Goal: Task Accomplishment & Management: Manage account settings

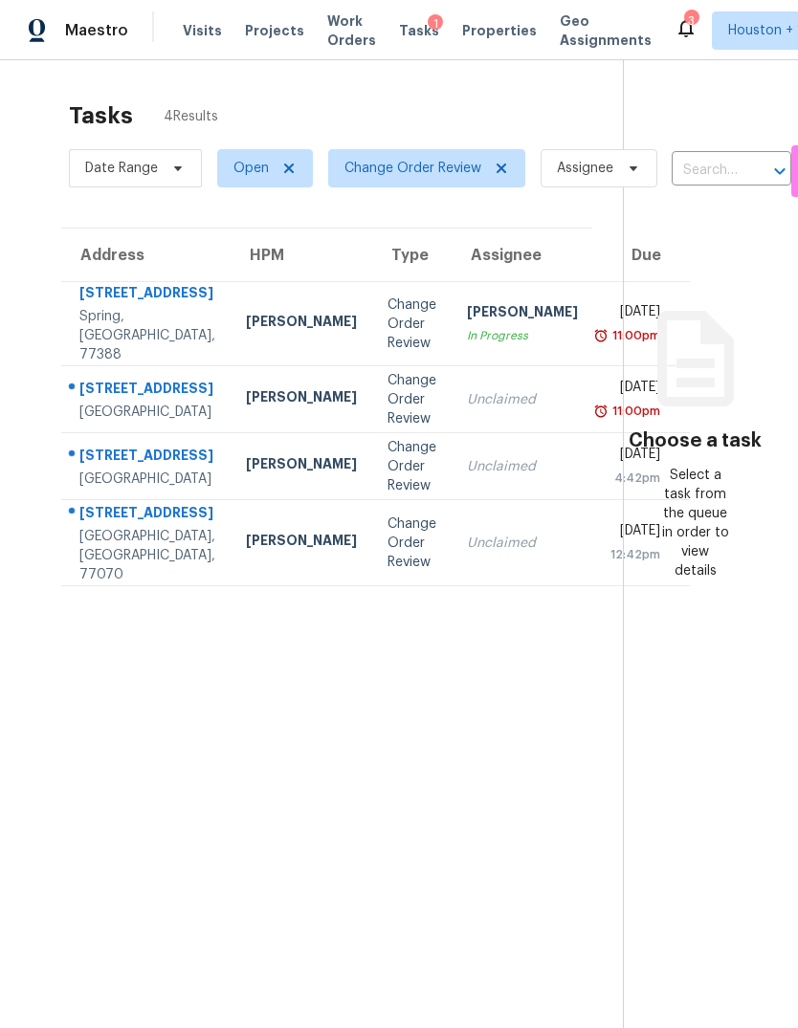
click at [81, 307] on div "21410 Meadowhill Dr" at bounding box center [147, 295] width 136 height 24
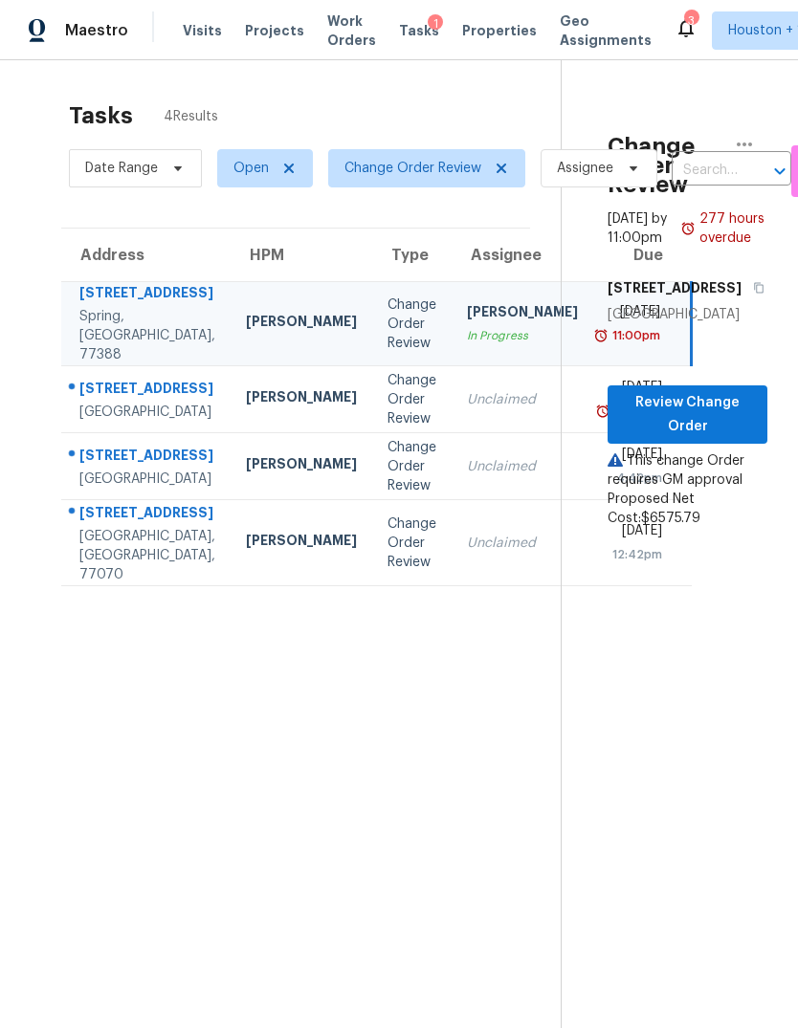
click at [104, 470] on div "14542 Circlewood Way" at bounding box center [147, 458] width 136 height 24
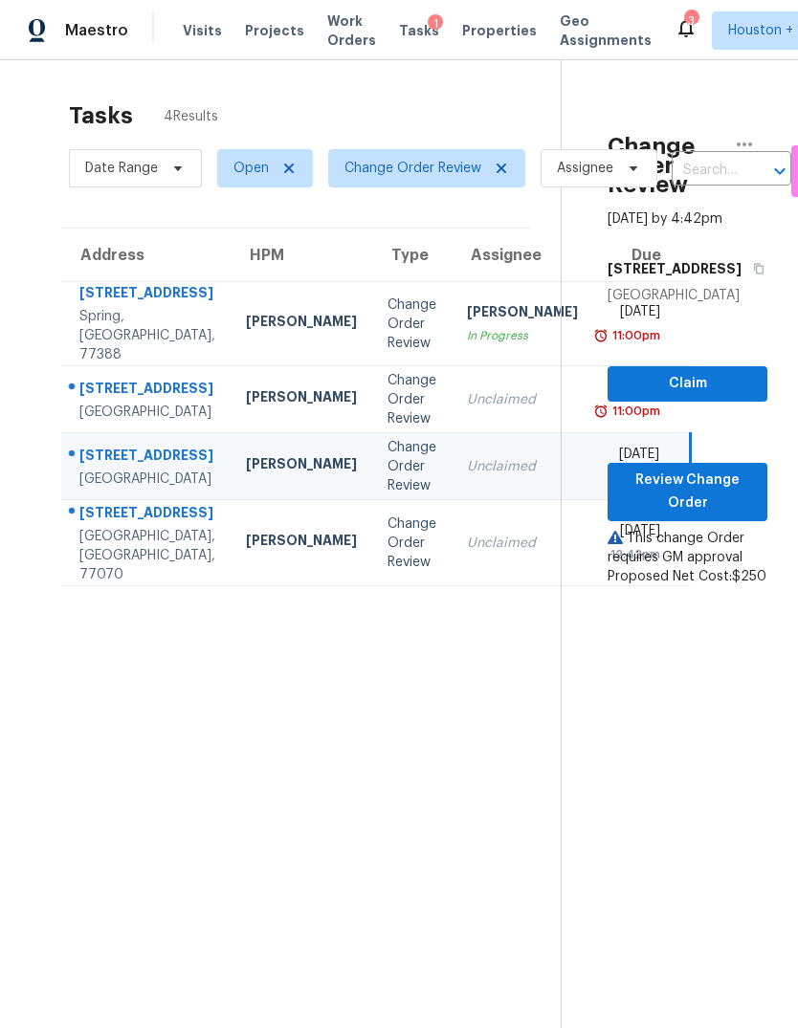
click at [120, 584] on div "Houston, TX, 77070" at bounding box center [147, 555] width 136 height 57
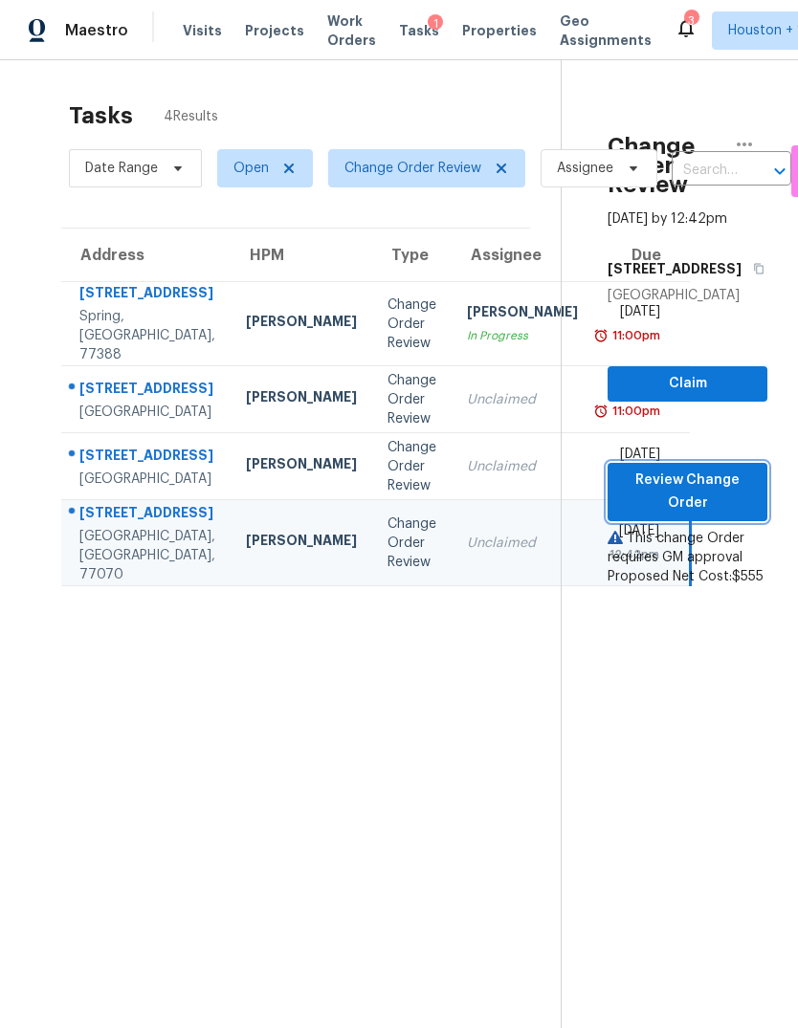
click at [689, 515] on span "Review Change Order" at bounding box center [687, 492] width 129 height 47
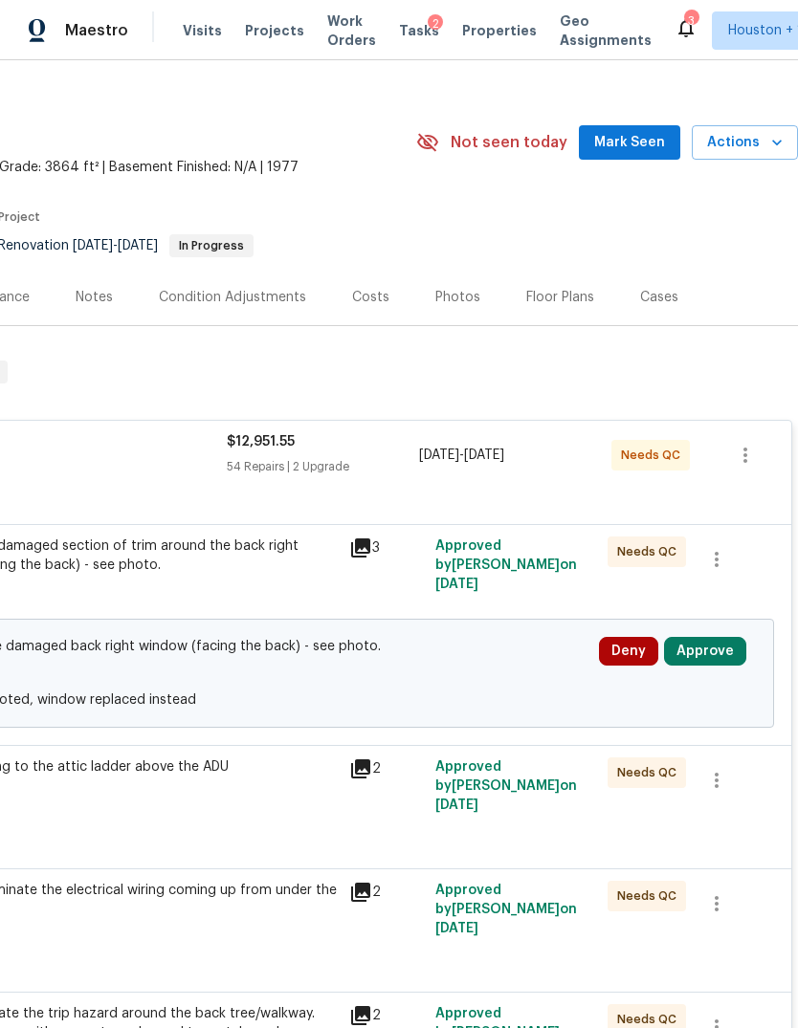
scroll to position [21, 283]
click at [714, 652] on button "Approve" at bounding box center [705, 651] width 82 height 29
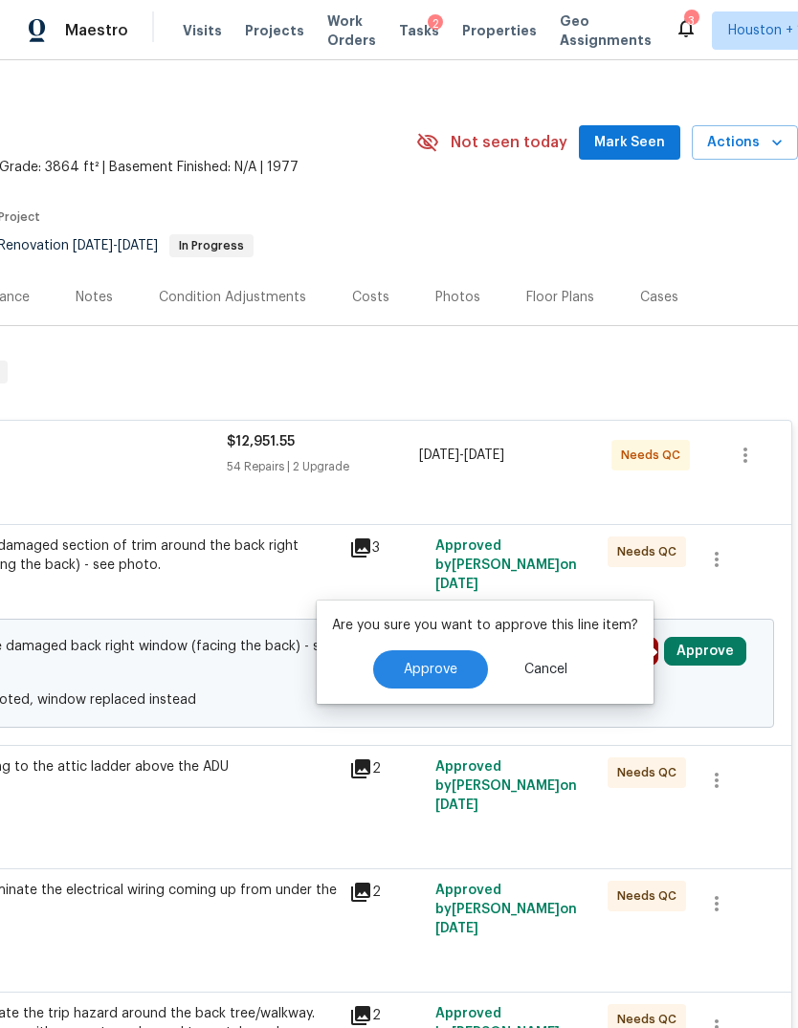
click at [409, 683] on button "Approve" at bounding box center [430, 669] width 115 height 38
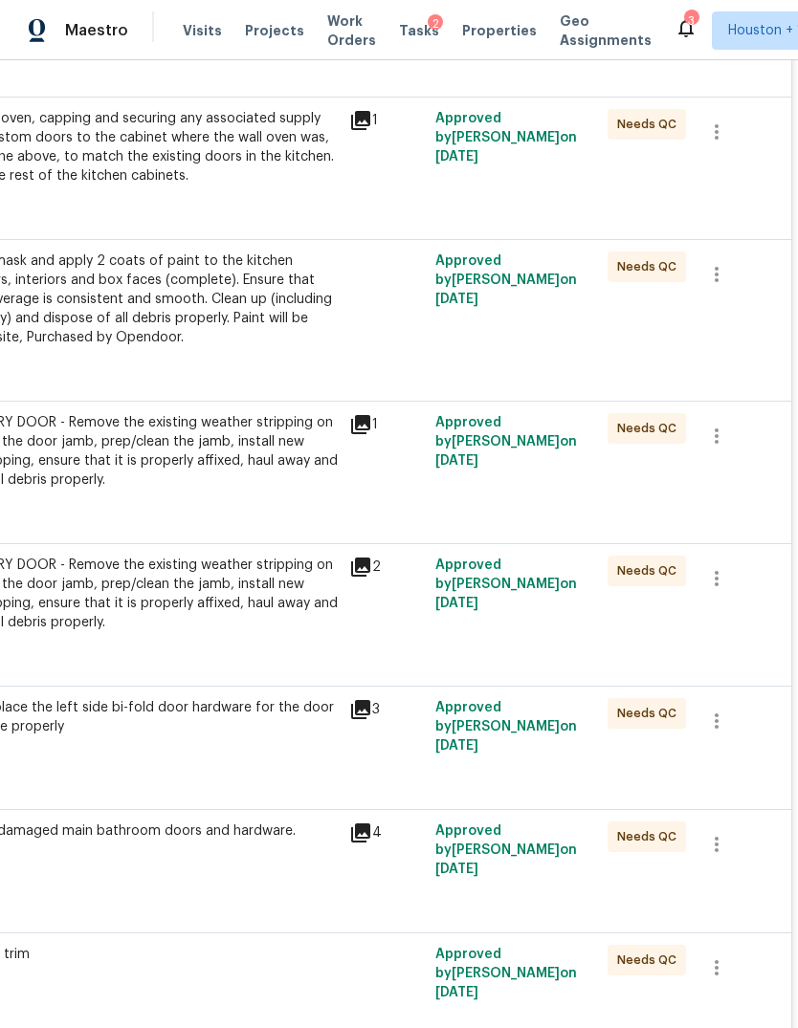
scroll to position [7539, 283]
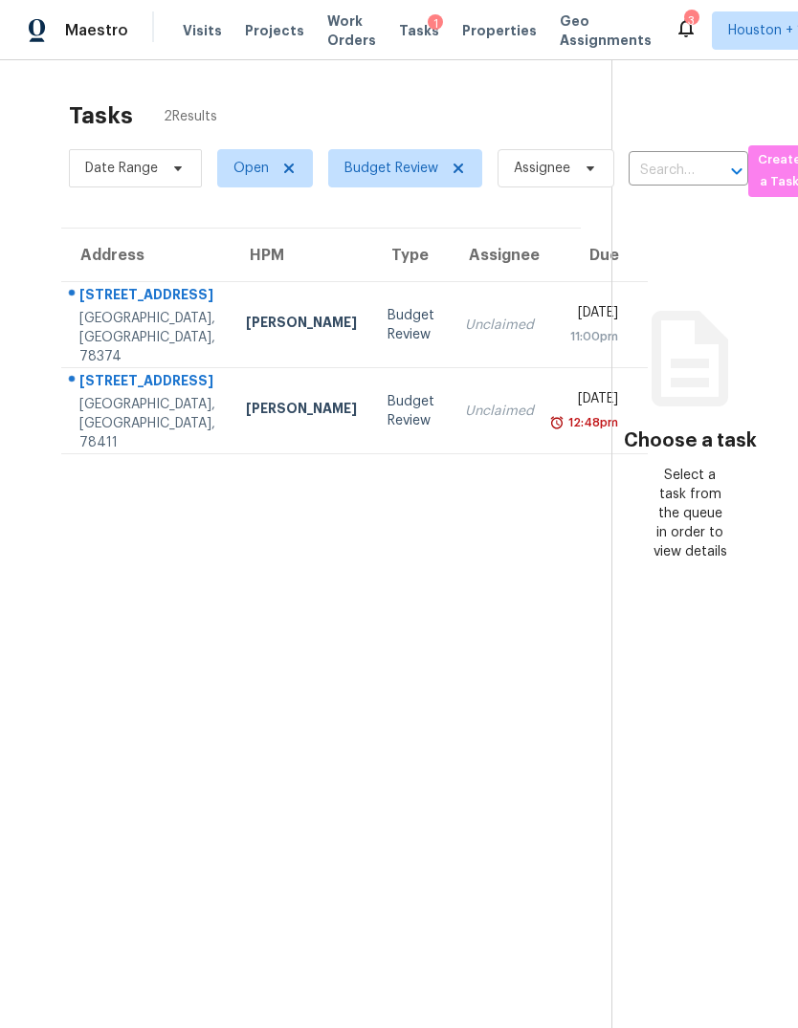
click at [465, 421] on div "Unclaimed" at bounding box center [499, 411] width 69 height 19
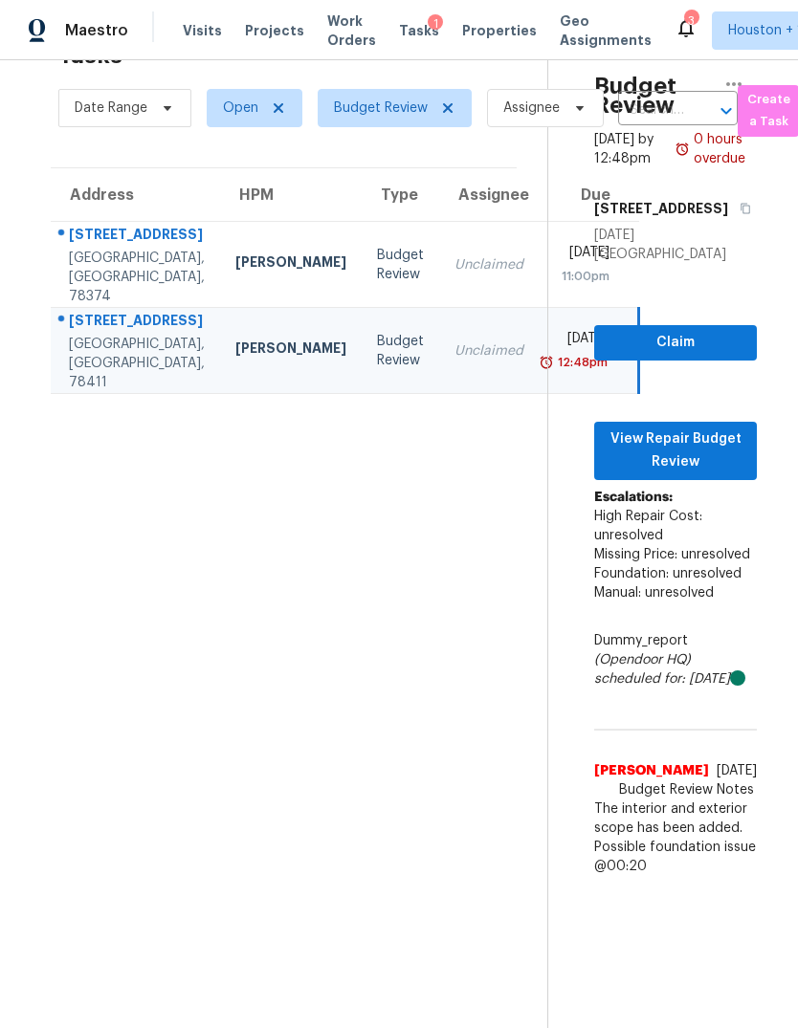
scroll to position [72, 0]
click at [727, 428] on span "View Repair Budget Review" at bounding box center [675, 451] width 132 height 47
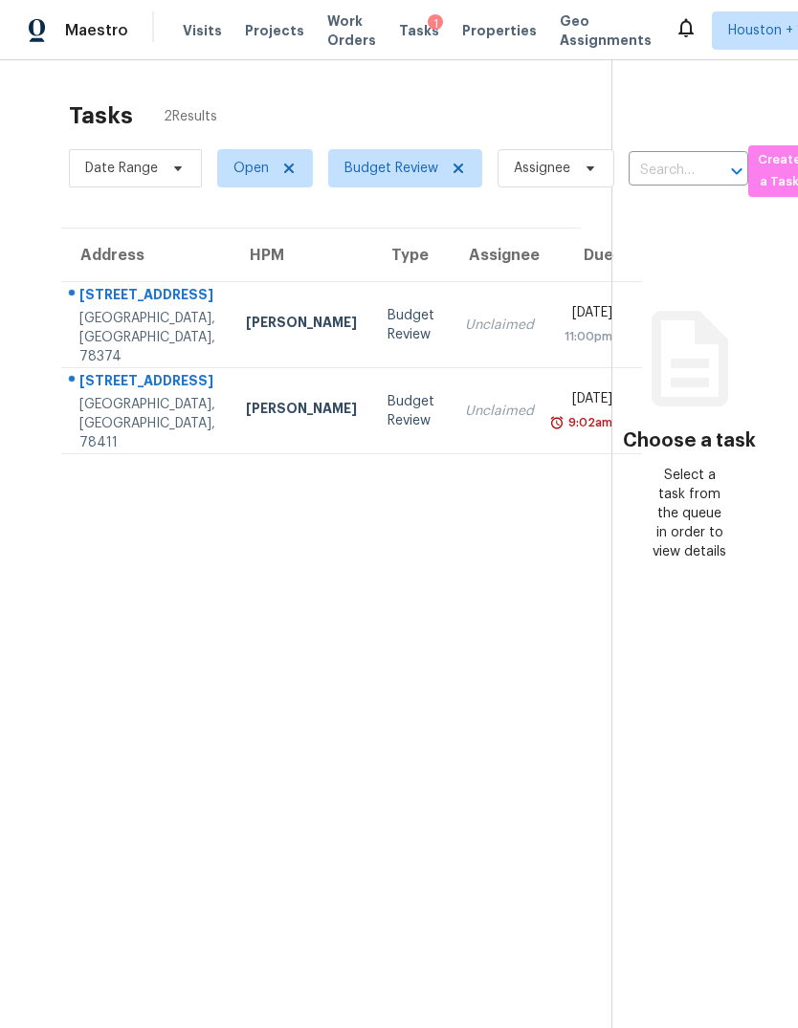
scroll to position [60, 0]
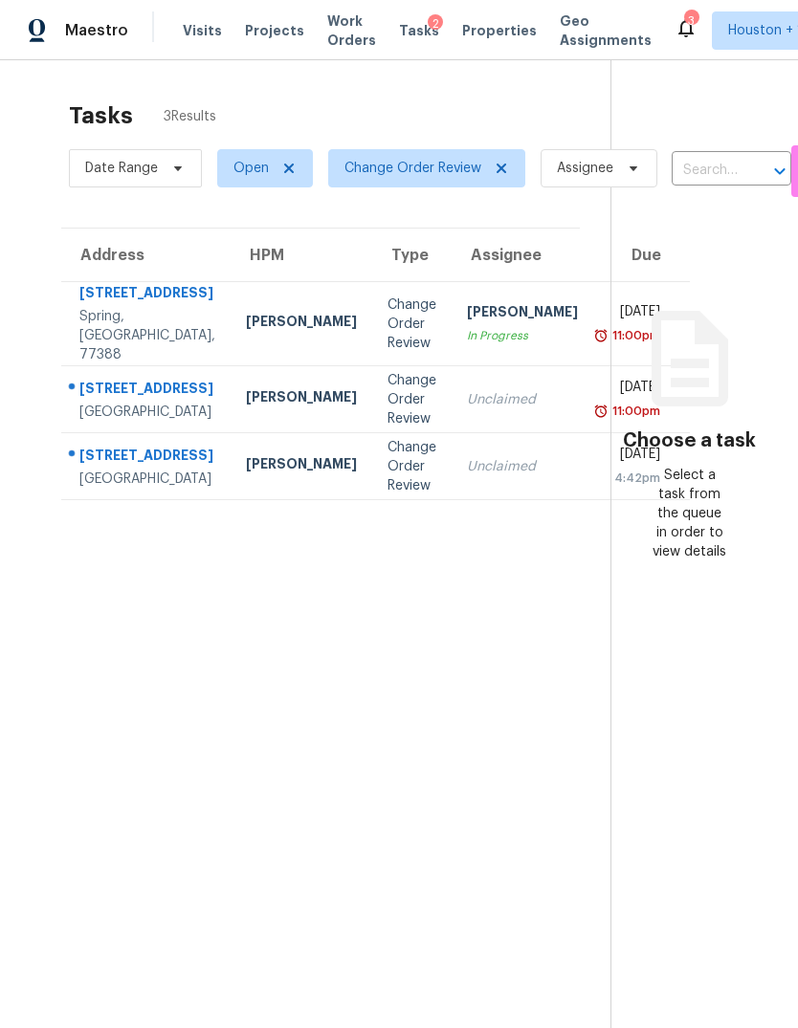
click at [472, 409] on td "Unclaimed" at bounding box center [522, 399] width 142 height 67
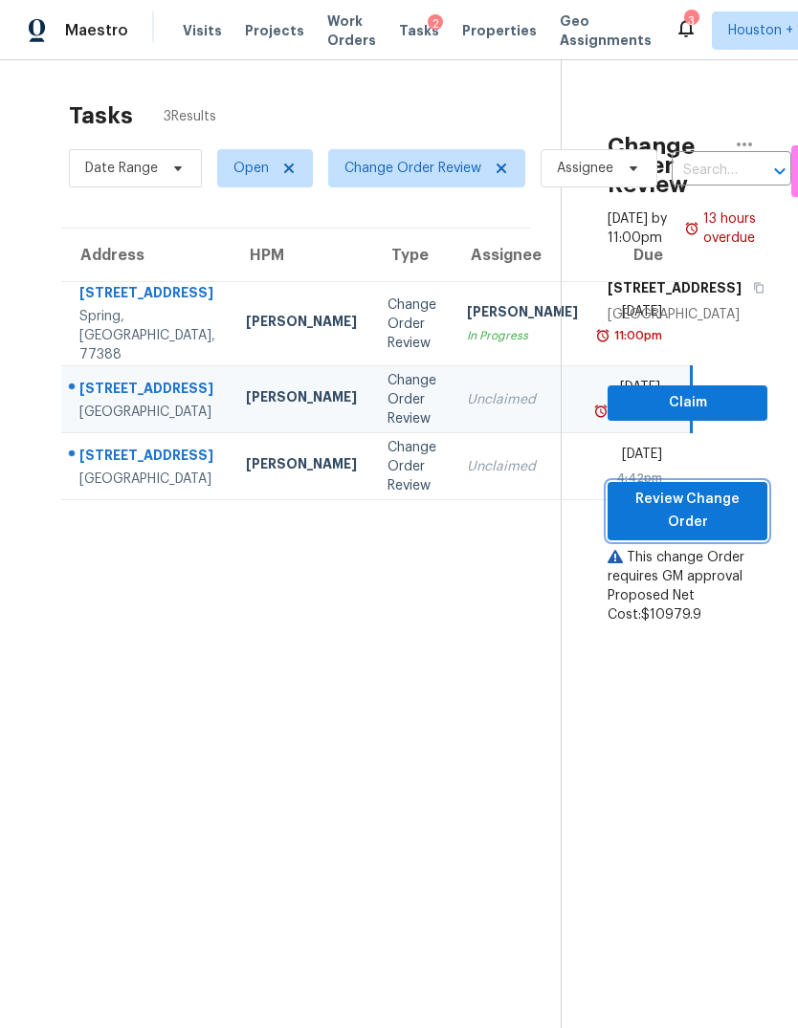
click at [683, 535] on span "Review Change Order" at bounding box center [687, 511] width 129 height 47
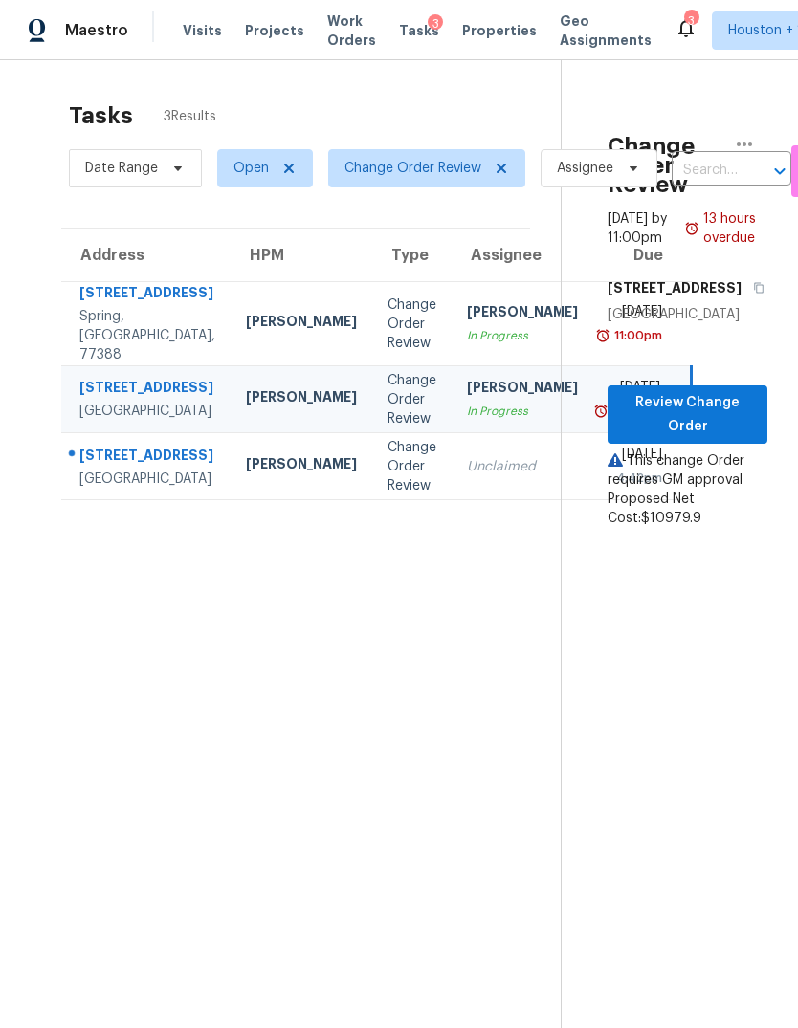
click at [593, 500] on td "Wed, Aug 27th 2025 4:42pm" at bounding box center [642, 466] width 99 height 67
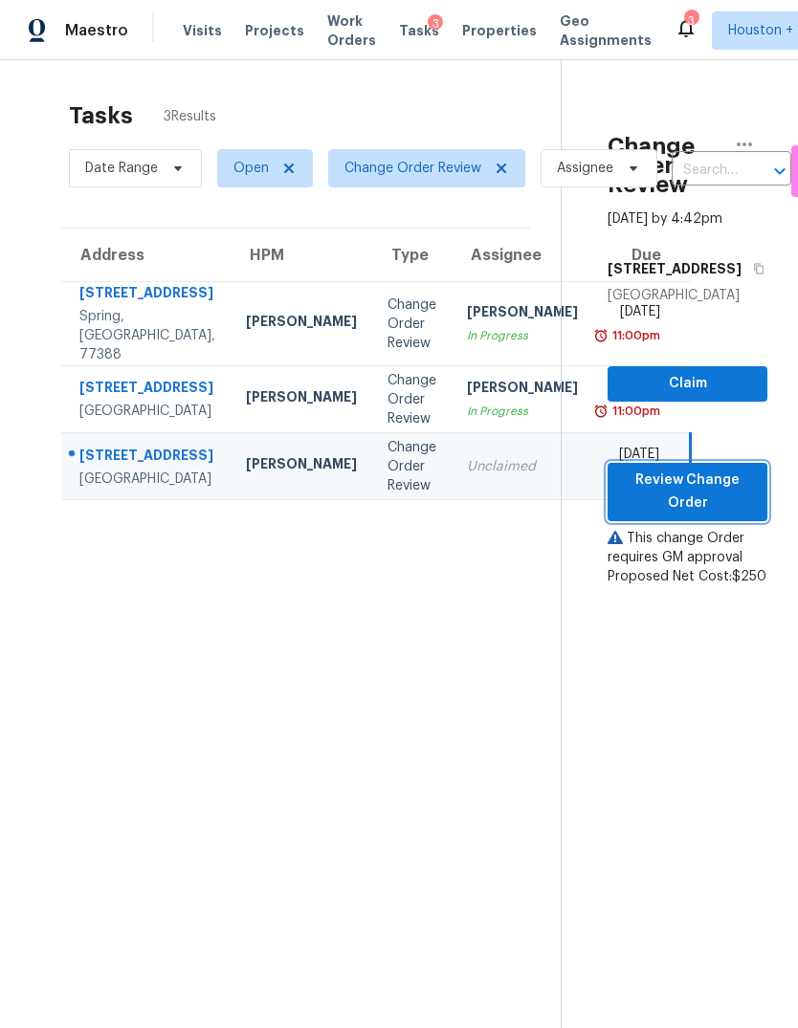
click at [714, 500] on button "Review Change Order" at bounding box center [687, 492] width 160 height 58
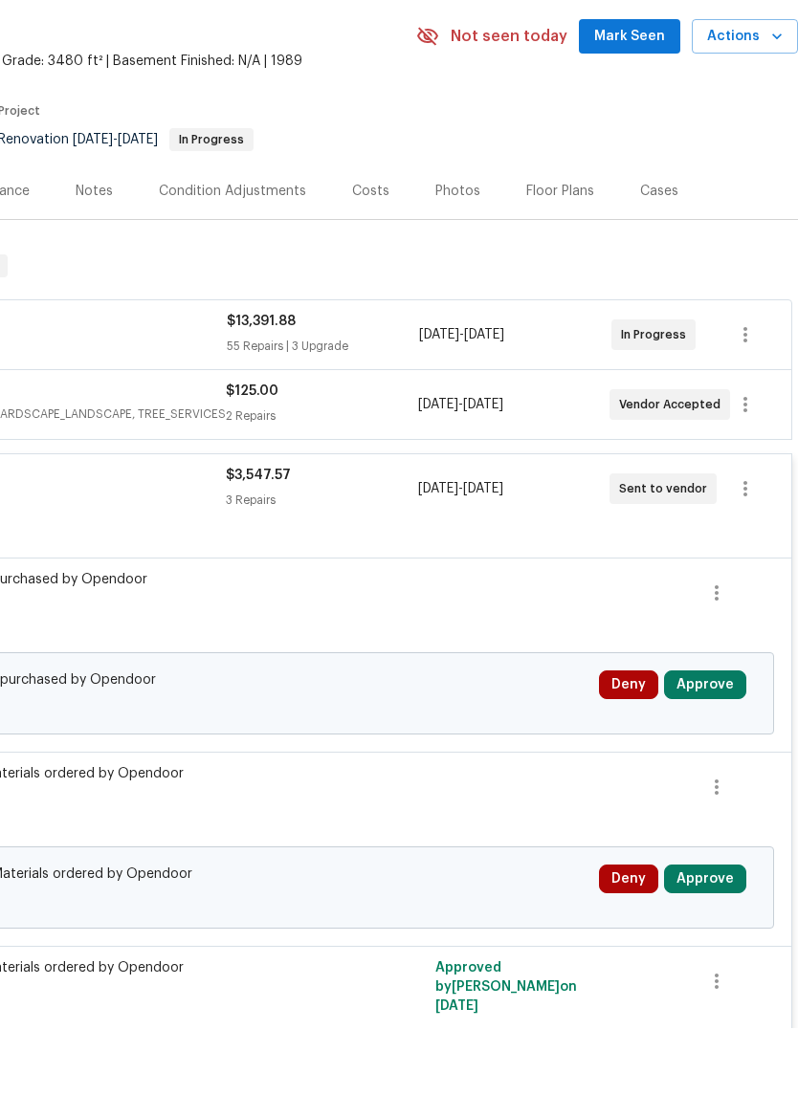
scroll to position [60, 283]
click at [731, 737] on button "Approve" at bounding box center [705, 751] width 82 height 29
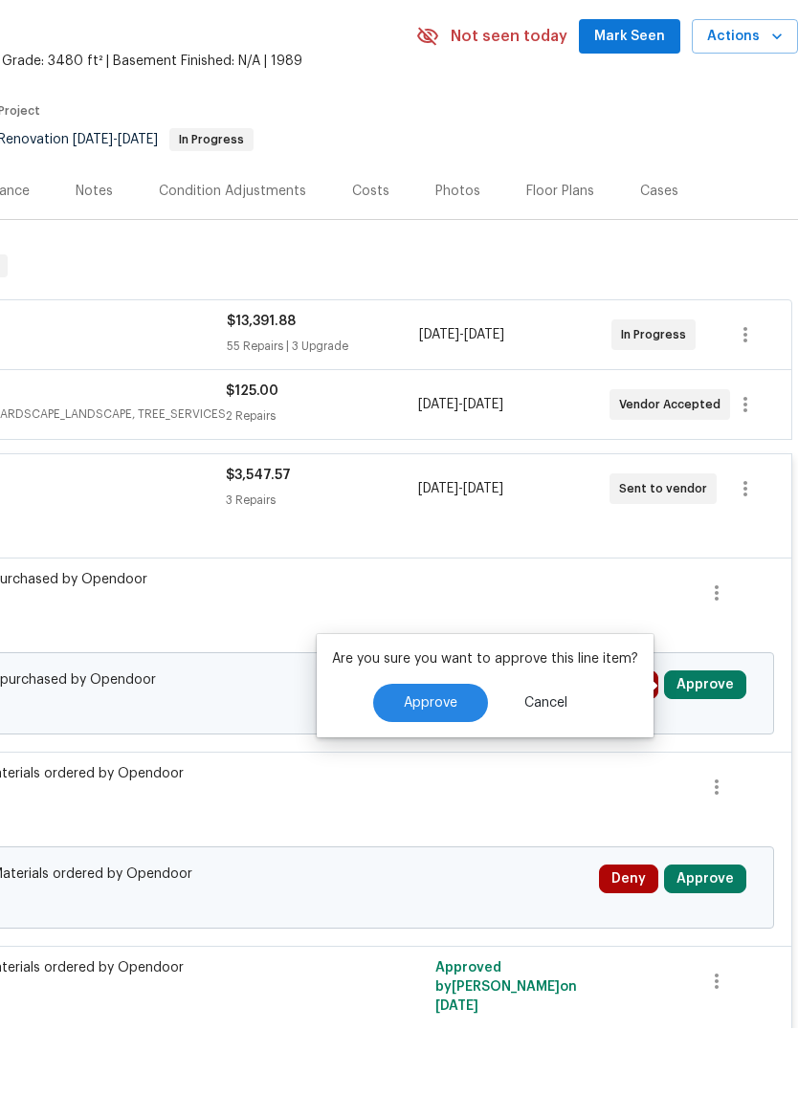
click at [493, 751] on button "Cancel" at bounding box center [545, 770] width 104 height 38
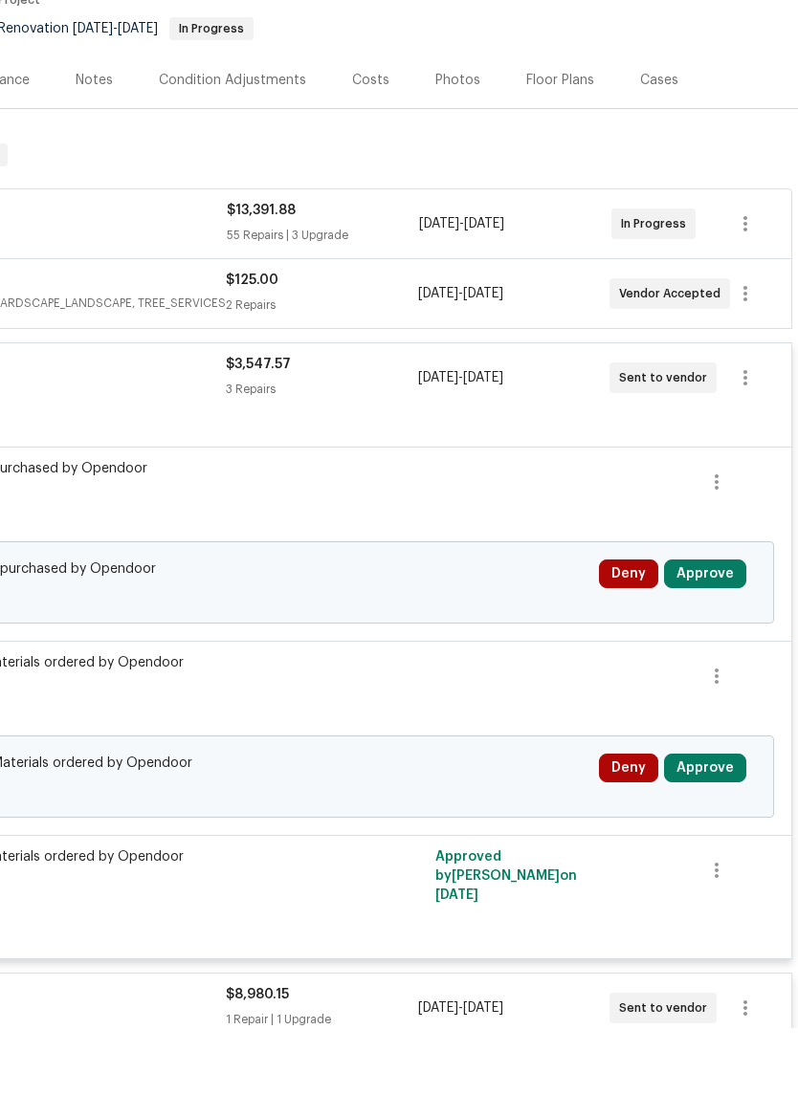
scroll to position [221, 282]
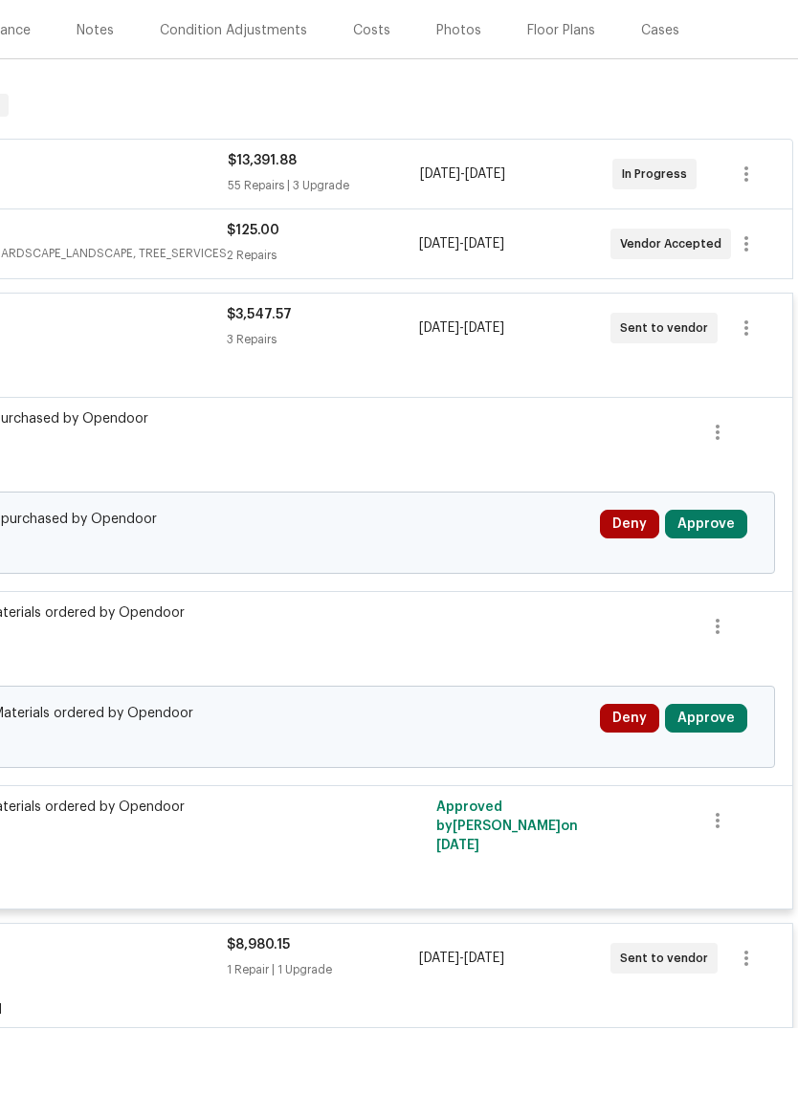
click at [731, 771] on button "Approve" at bounding box center [706, 785] width 82 height 29
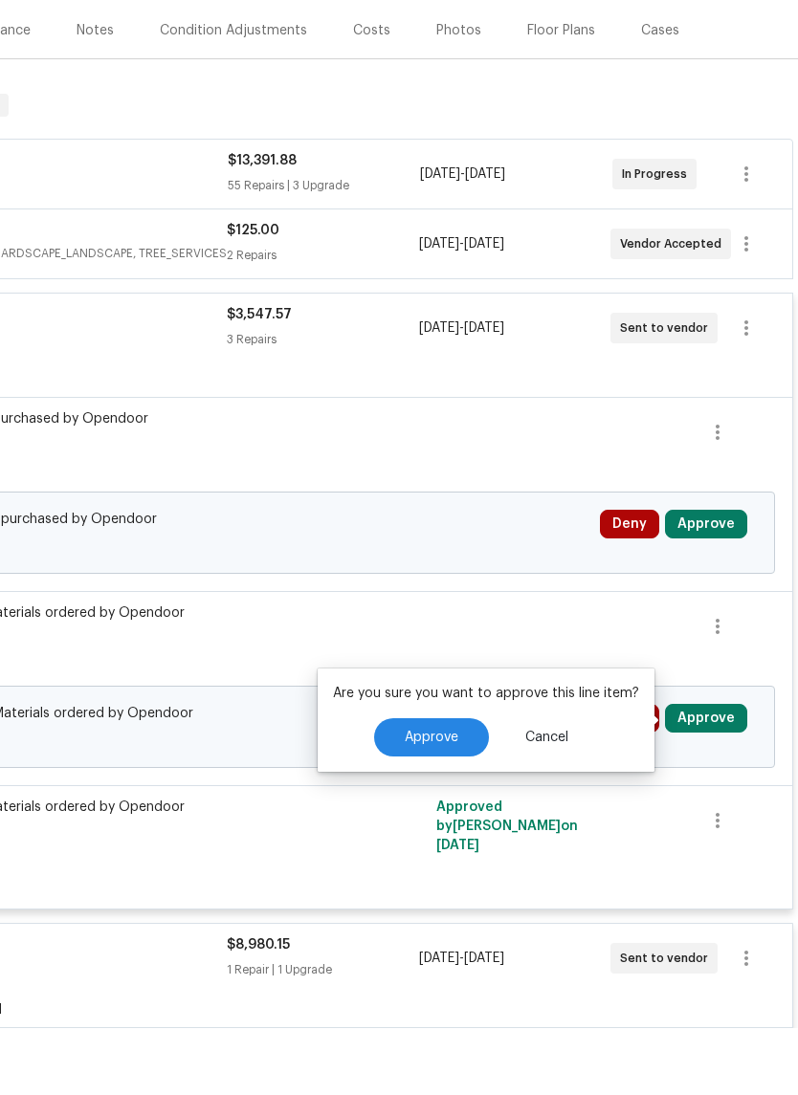
click at [461, 785] on button "Approve" at bounding box center [431, 804] width 115 height 38
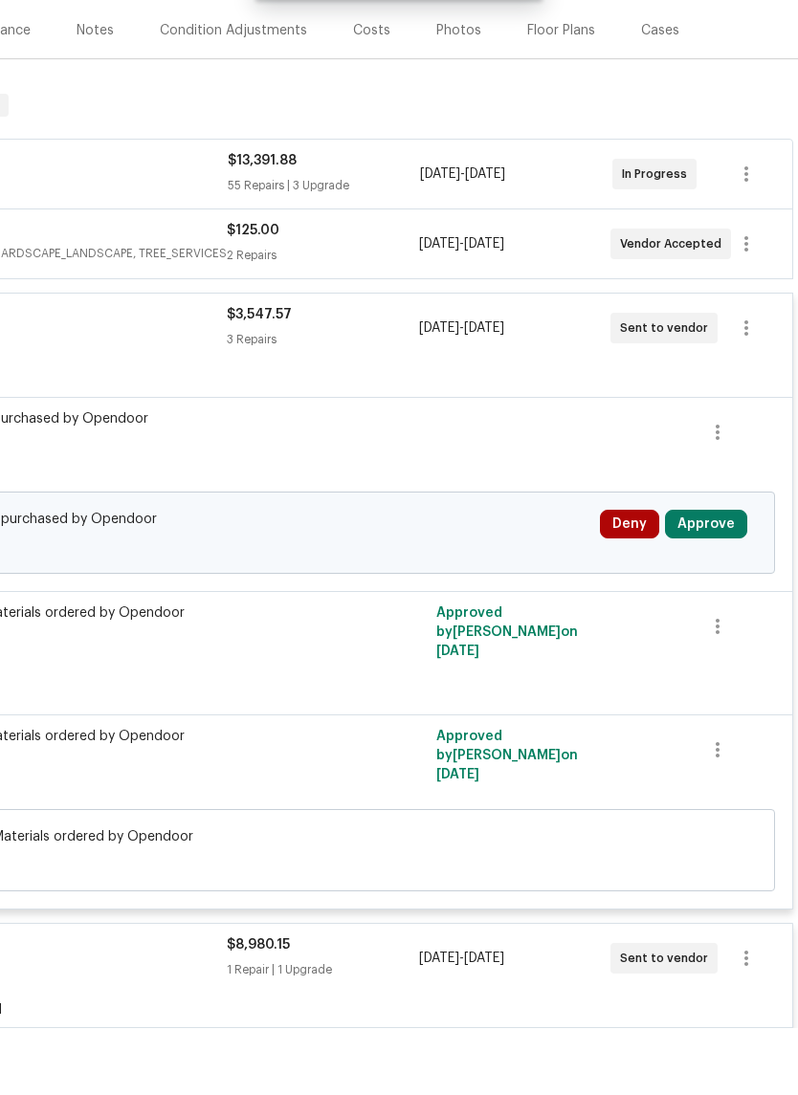
click at [733, 577] on button "Approve" at bounding box center [706, 591] width 82 height 29
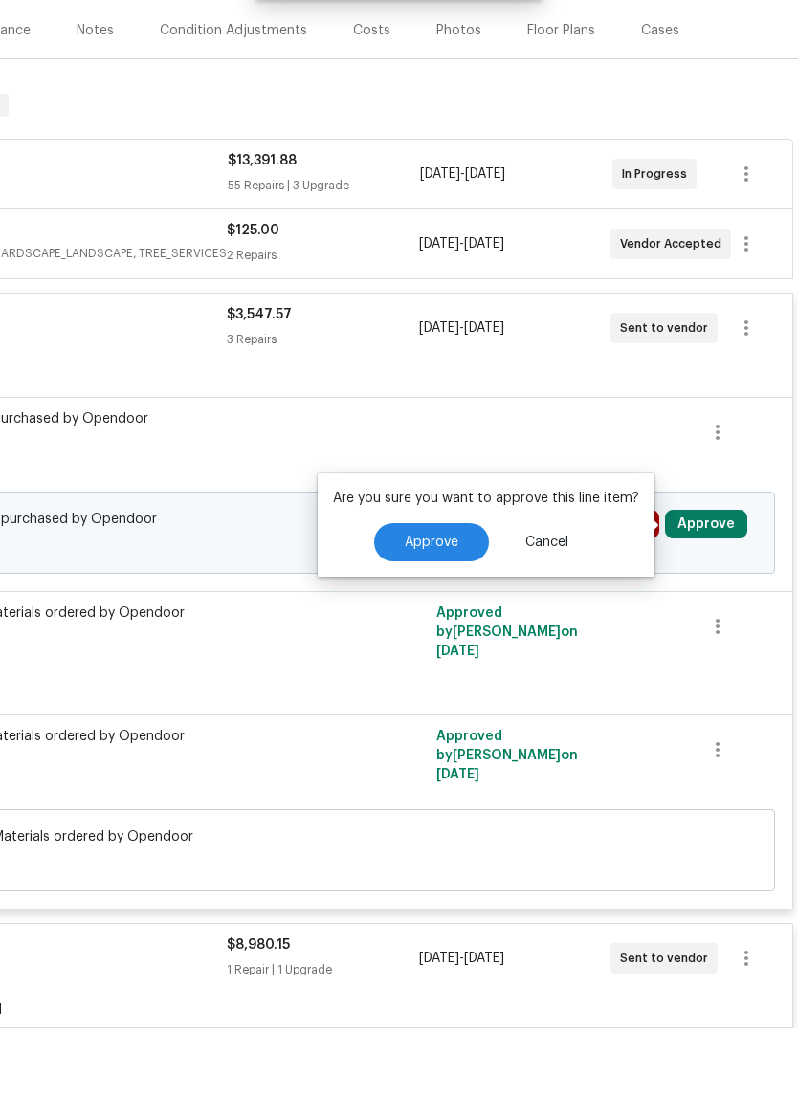
click at [443, 590] on button "Approve" at bounding box center [431, 609] width 115 height 38
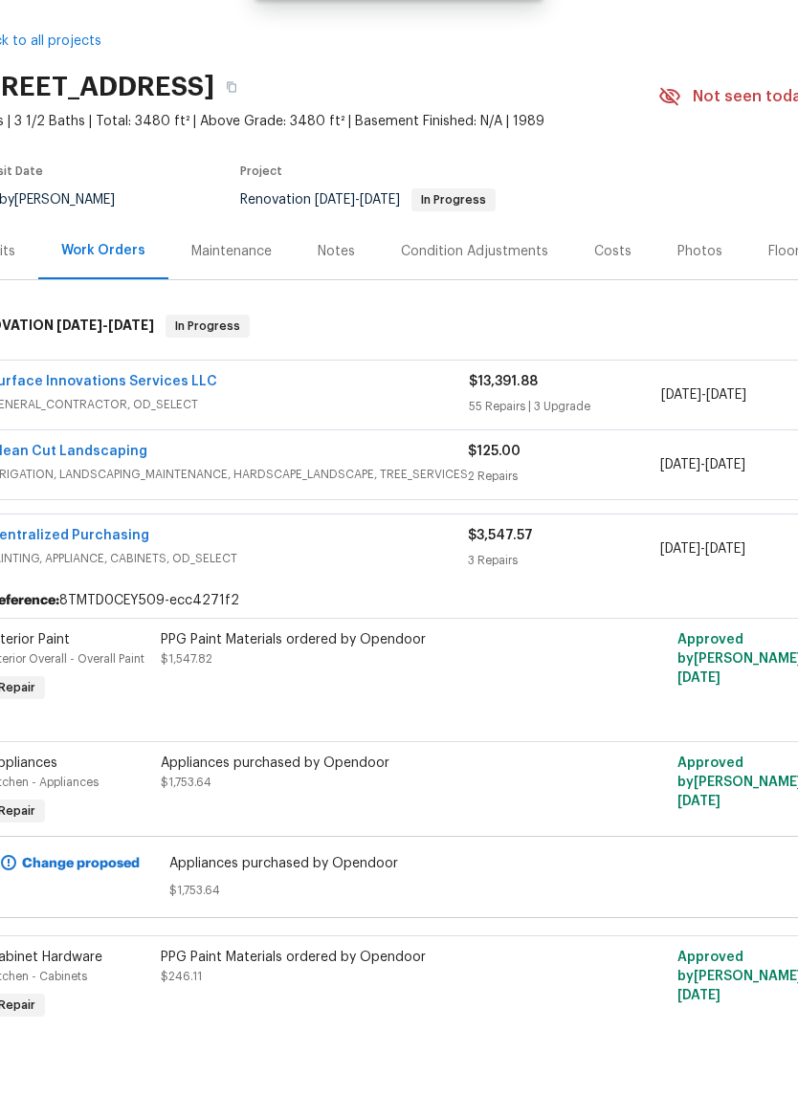
scroll to position [-20, -4]
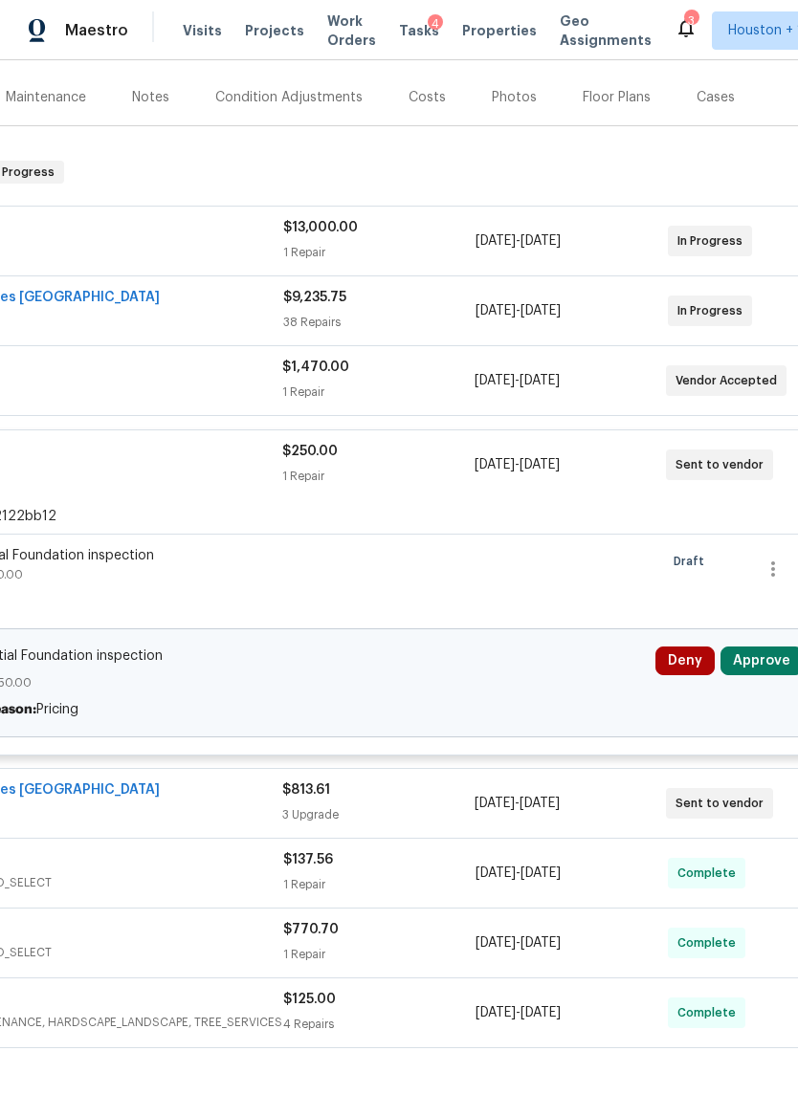
scroll to position [222, 230]
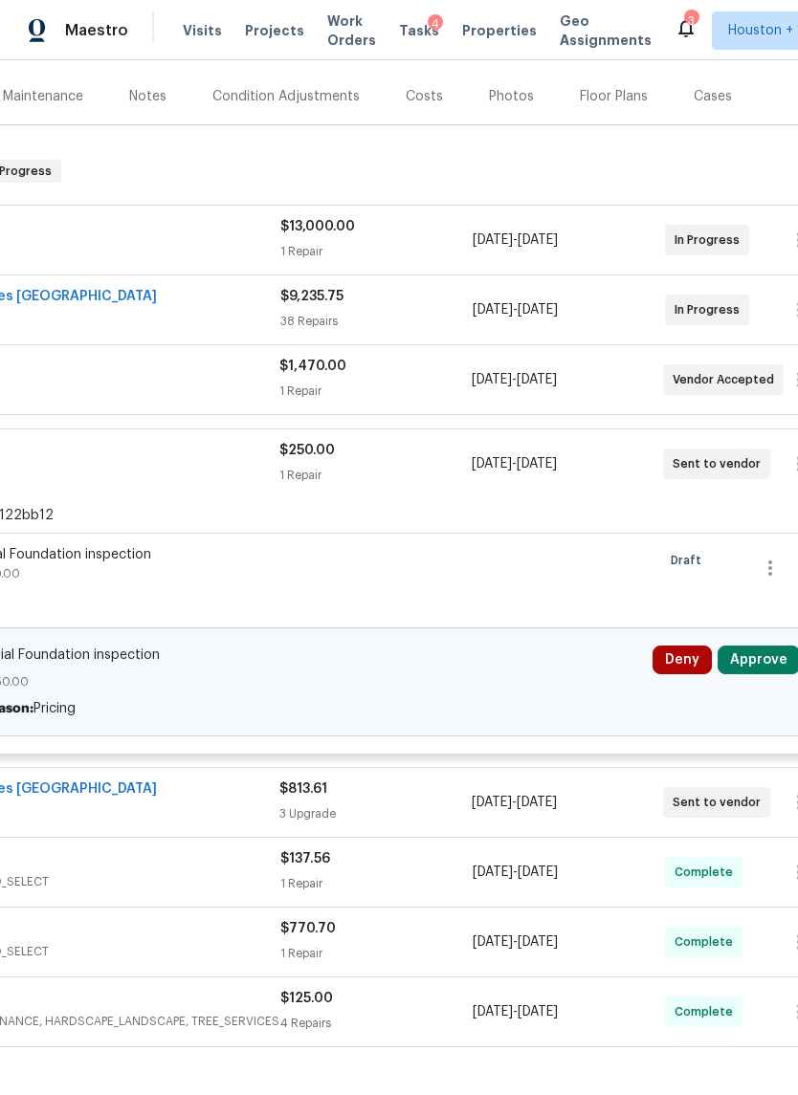
click at [754, 662] on button "Approve" at bounding box center [758, 660] width 82 height 29
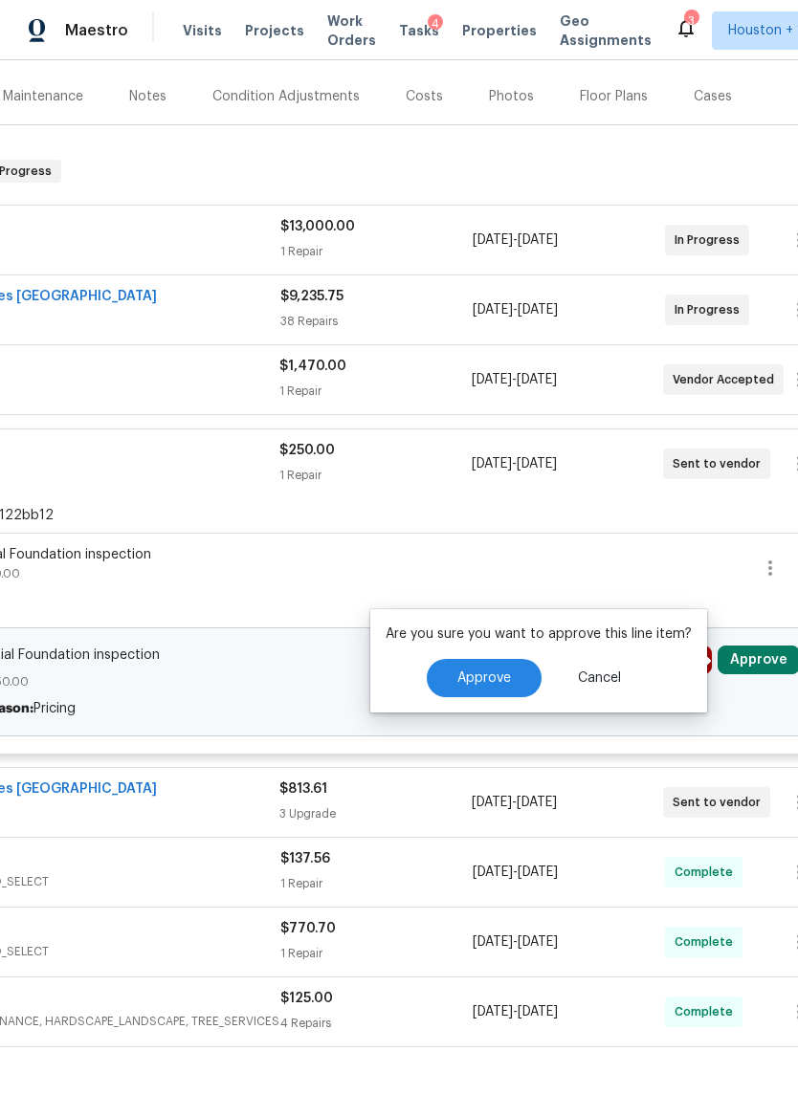
click at [518, 682] on button "Approve" at bounding box center [484, 678] width 115 height 38
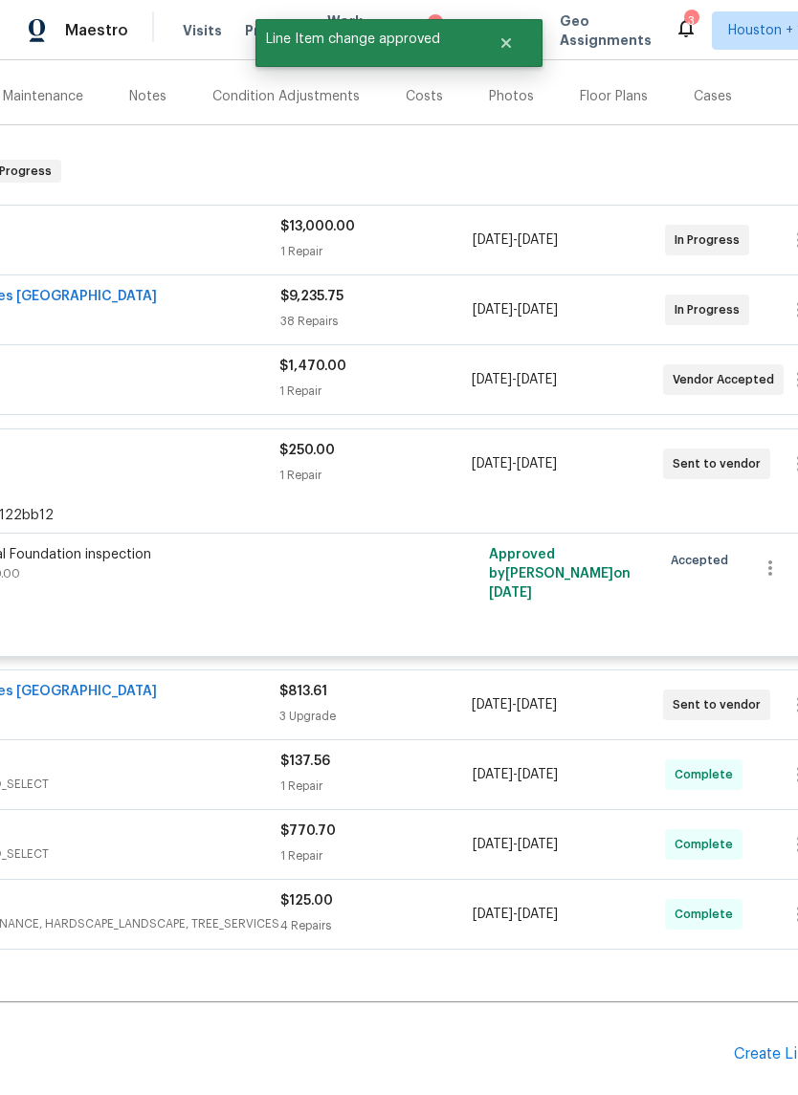
scroll to position [223, 215]
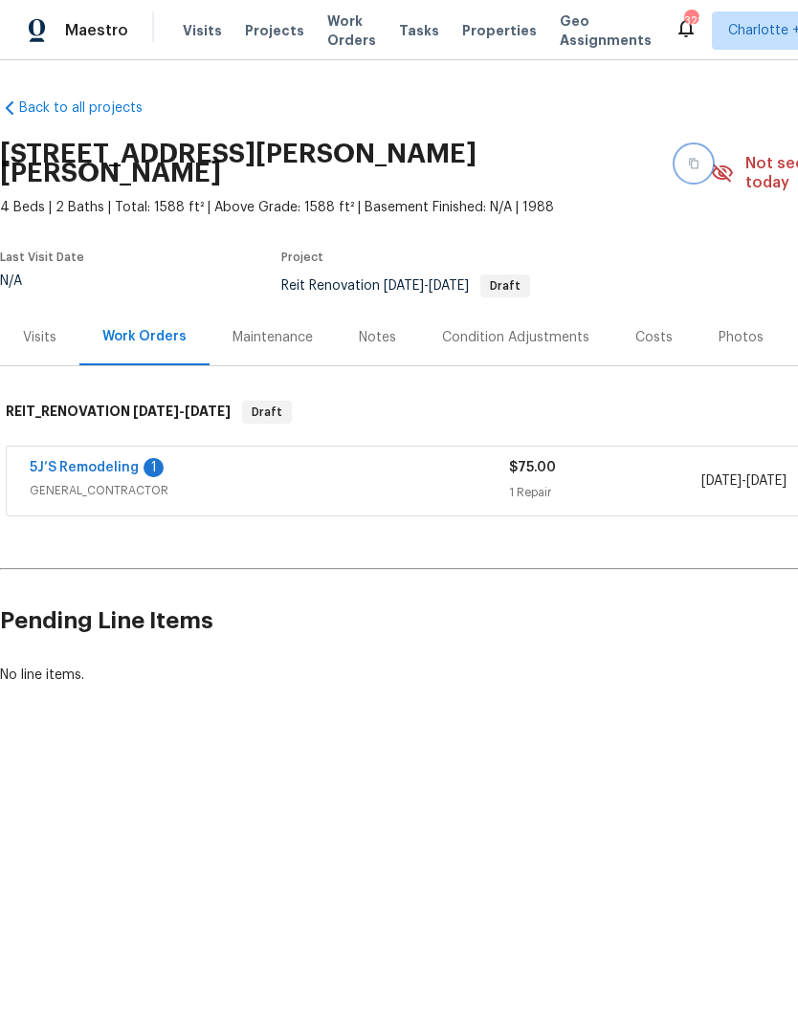
click at [689, 159] on icon "button" at bounding box center [694, 164] width 10 height 11
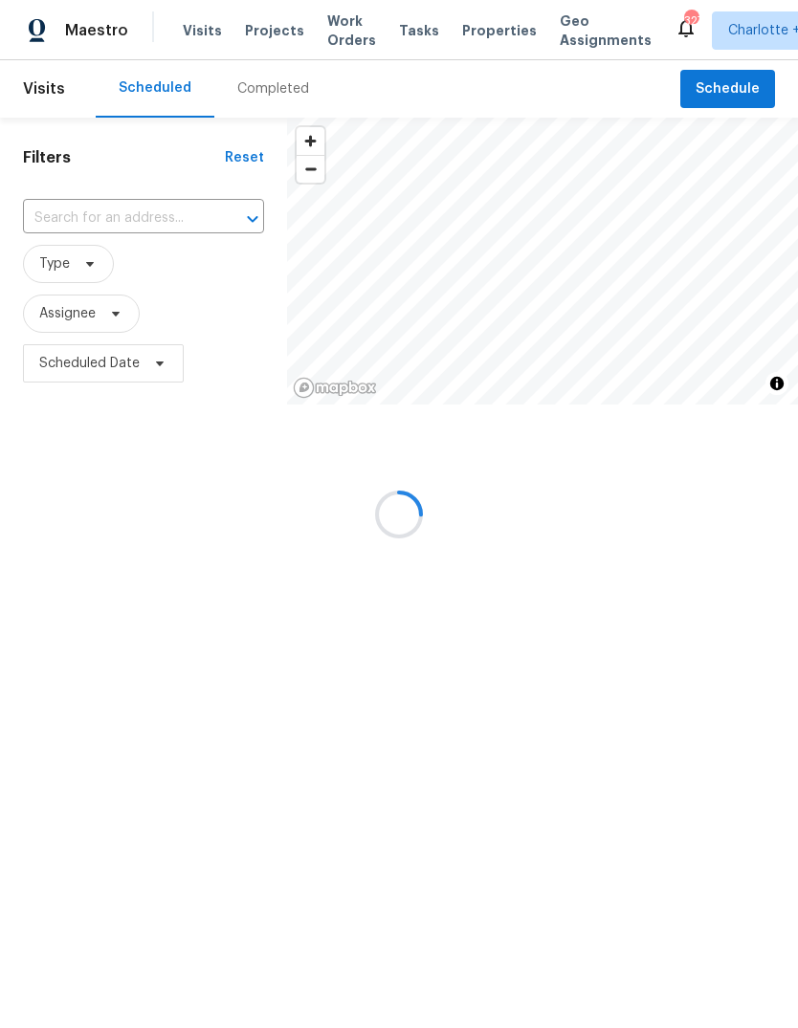
click at [272, 40] on div at bounding box center [399, 514] width 798 height 1028
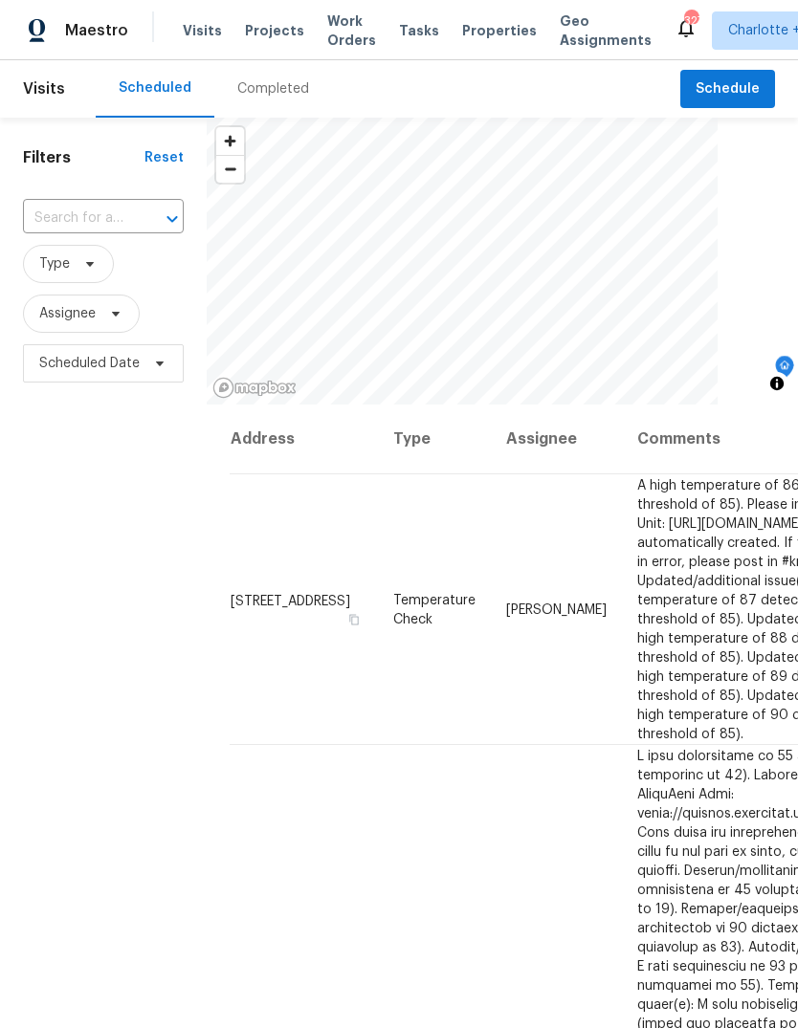
click at [270, 32] on span "Projects" at bounding box center [274, 30] width 59 height 19
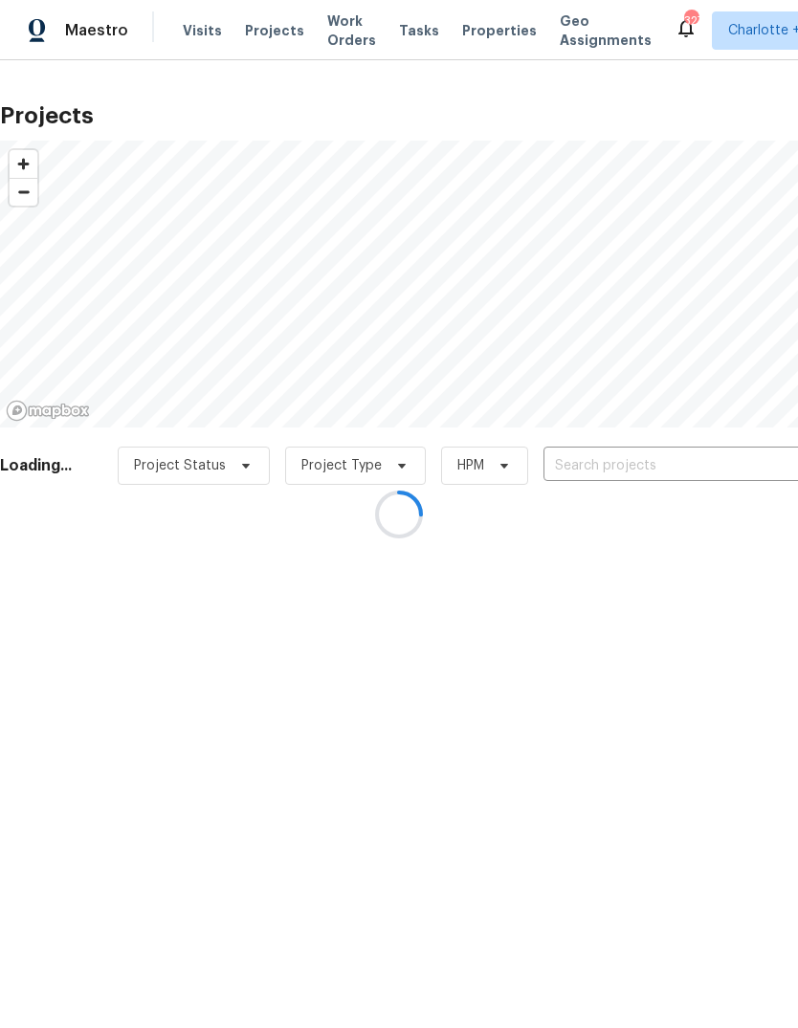
click at [735, 460] on div at bounding box center [399, 514] width 798 height 1028
click at [735, 459] on div at bounding box center [399, 514] width 798 height 1028
click at [715, 443] on div at bounding box center [399, 514] width 798 height 1028
click at [743, 463] on div at bounding box center [399, 514] width 798 height 1028
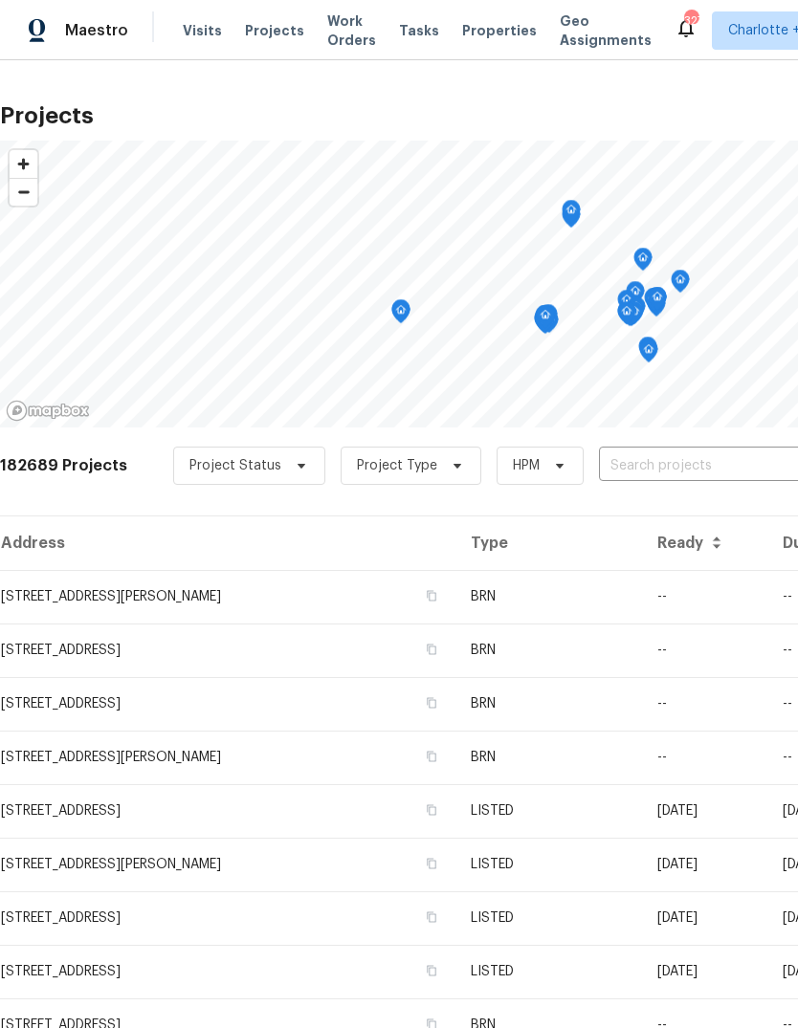
click at [713, 492] on div "182689 Projects Project Status Project Type HPM ​" at bounding box center [540, 477] width 1081 height 77
click at [720, 468] on input "text" at bounding box center [708, 466] width 219 height 30
type input "21827"
click at [84, 29] on span "Maestro" at bounding box center [96, 30] width 63 height 19
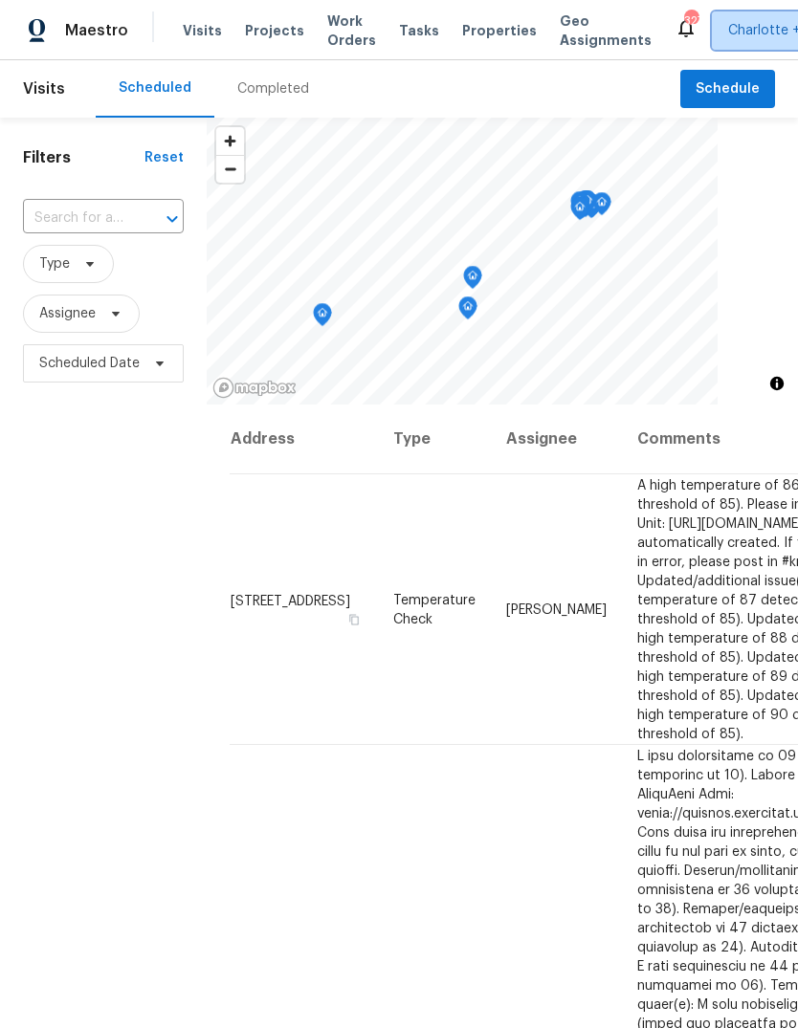
click at [730, 33] on span "Charlotte + 14" at bounding box center [773, 30] width 91 height 19
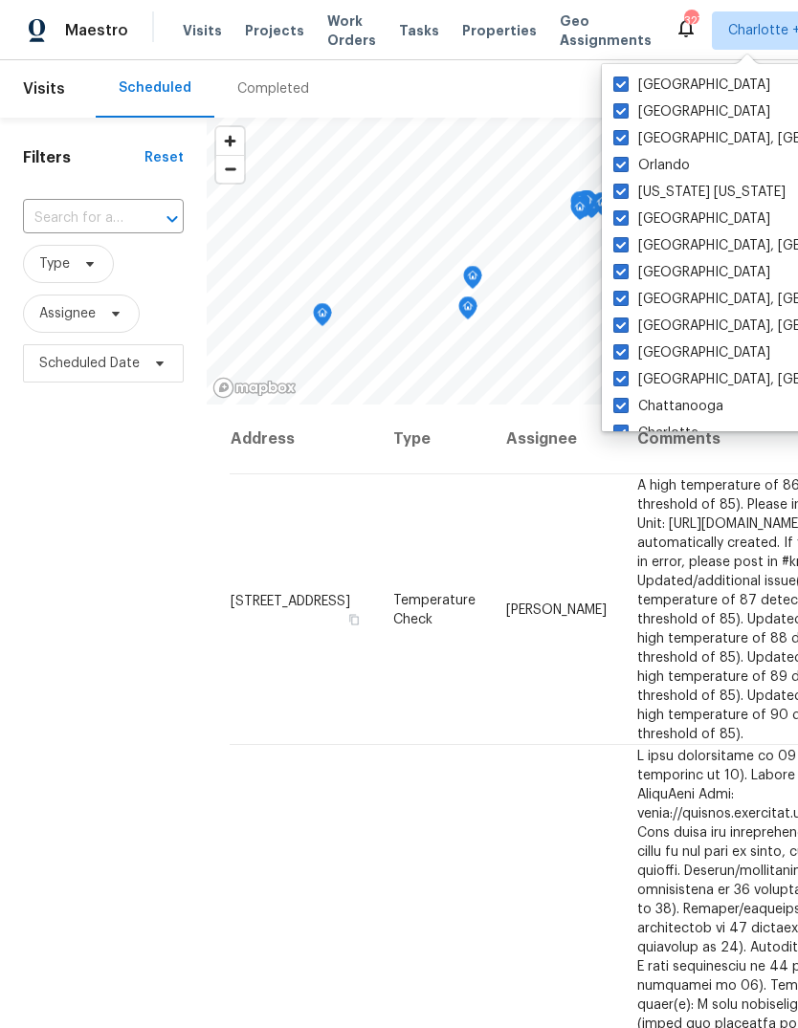
click at [624, 91] on span at bounding box center [620, 84] width 15 height 15
click at [624, 88] on input "Tucson" at bounding box center [619, 82] width 12 height 12
checkbox input "false"
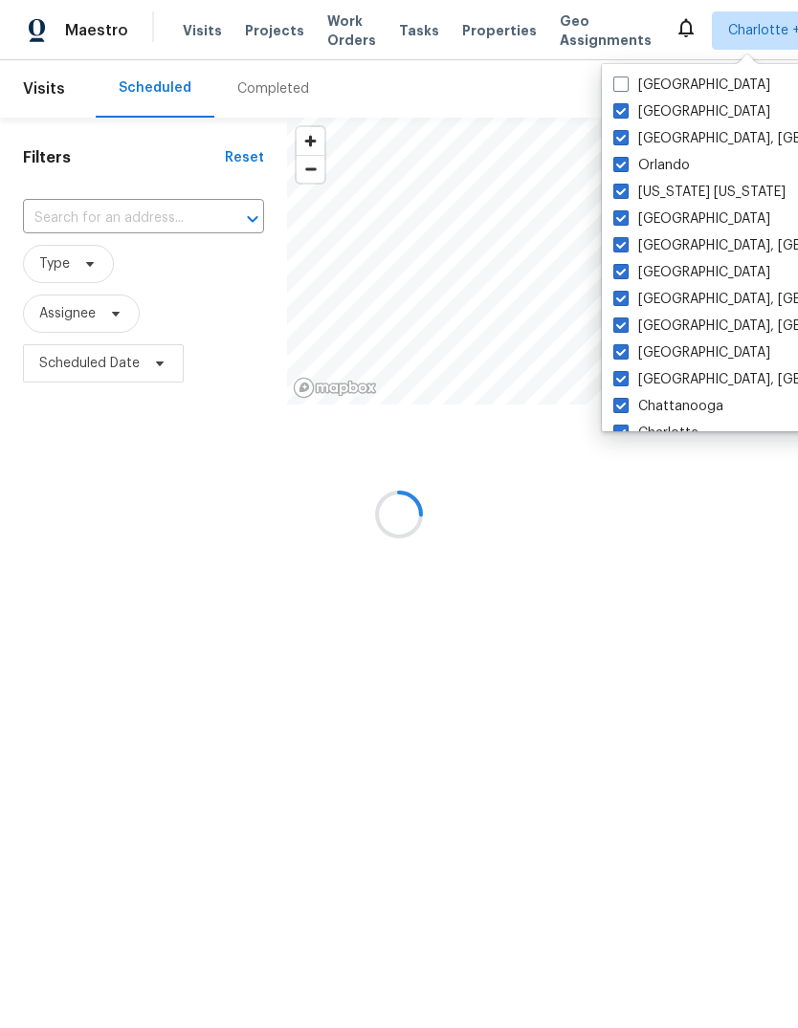
click at [629, 114] on label "Riverside" at bounding box center [691, 111] width 157 height 19
click at [625, 114] on input "Riverside" at bounding box center [619, 108] width 12 height 12
checkbox input "false"
click at [623, 143] on span at bounding box center [620, 137] width 15 height 15
click at [623, 142] on input "Richmond, VA" at bounding box center [619, 135] width 12 height 12
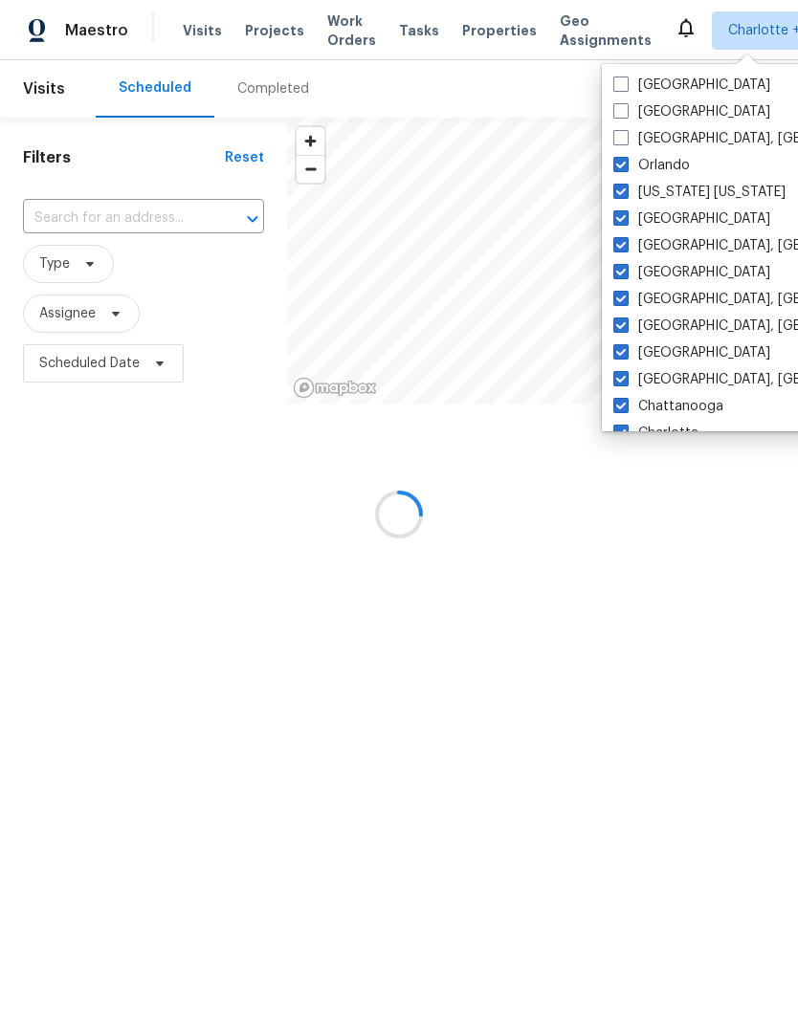
checkbox input "false"
click at [620, 173] on label "Orlando" at bounding box center [651, 165] width 77 height 19
click at [620, 168] on input "Orlando" at bounding box center [619, 162] width 12 height 12
checkbox input "false"
click at [620, 198] on span at bounding box center [620, 191] width 15 height 15
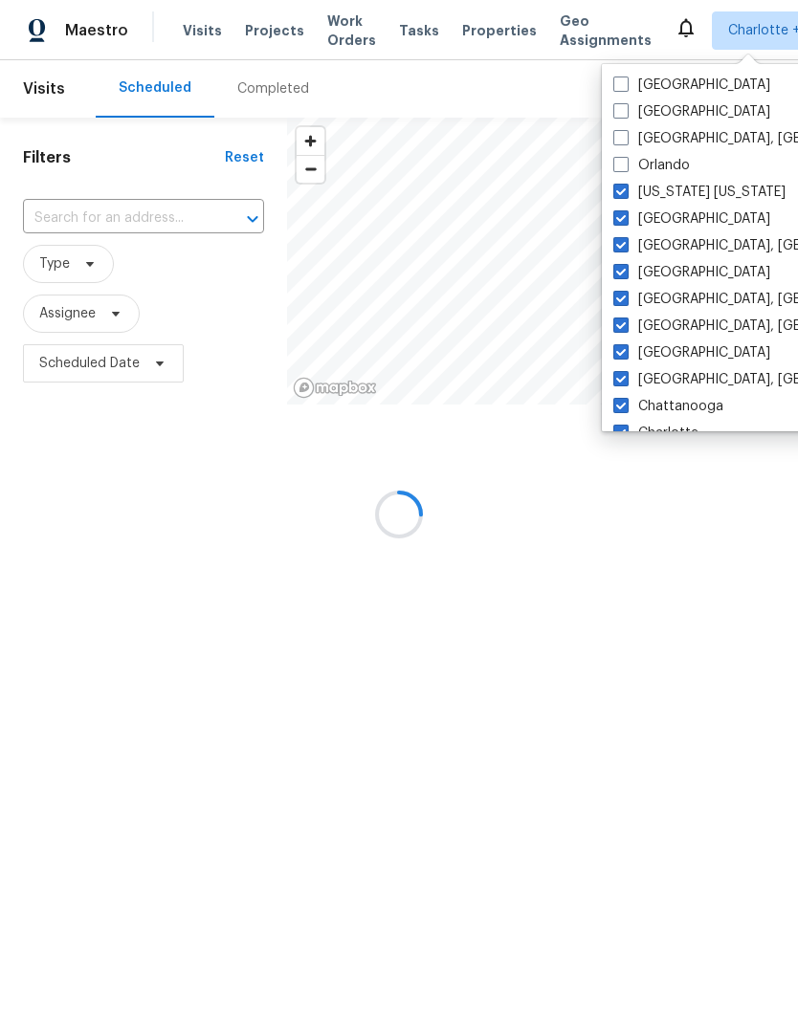
click at [620, 195] on input "New York New Jersey" at bounding box center [619, 189] width 12 height 12
checkbox input "false"
click at [626, 228] on label "Minneapolis" at bounding box center [691, 218] width 157 height 19
click at [625, 222] on input "Minneapolis" at bounding box center [619, 215] width 12 height 12
click at [626, 227] on label "Minneapolis" at bounding box center [691, 218] width 157 height 19
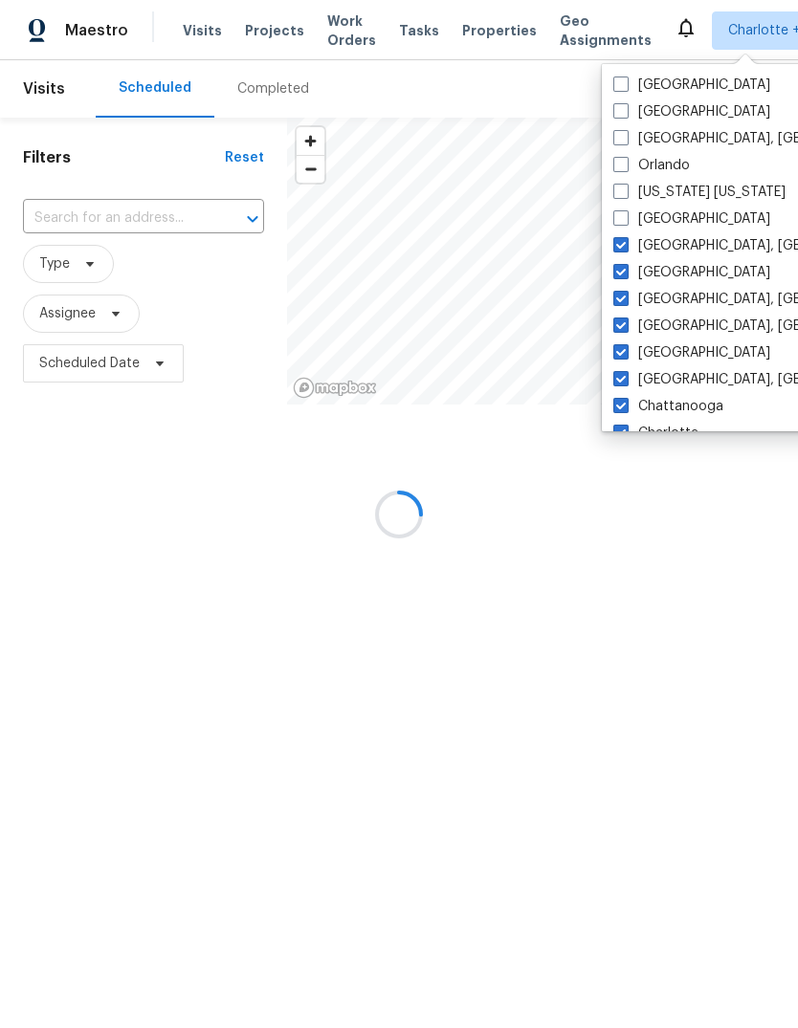
click at [625, 222] on input "Minneapolis" at bounding box center [619, 215] width 12 height 12
checkbox input "true"
click at [621, 254] on label "Miami, FL" at bounding box center [761, 245] width 296 height 19
click at [621, 249] on input "Miami, FL" at bounding box center [619, 242] width 12 height 12
checkbox input "false"
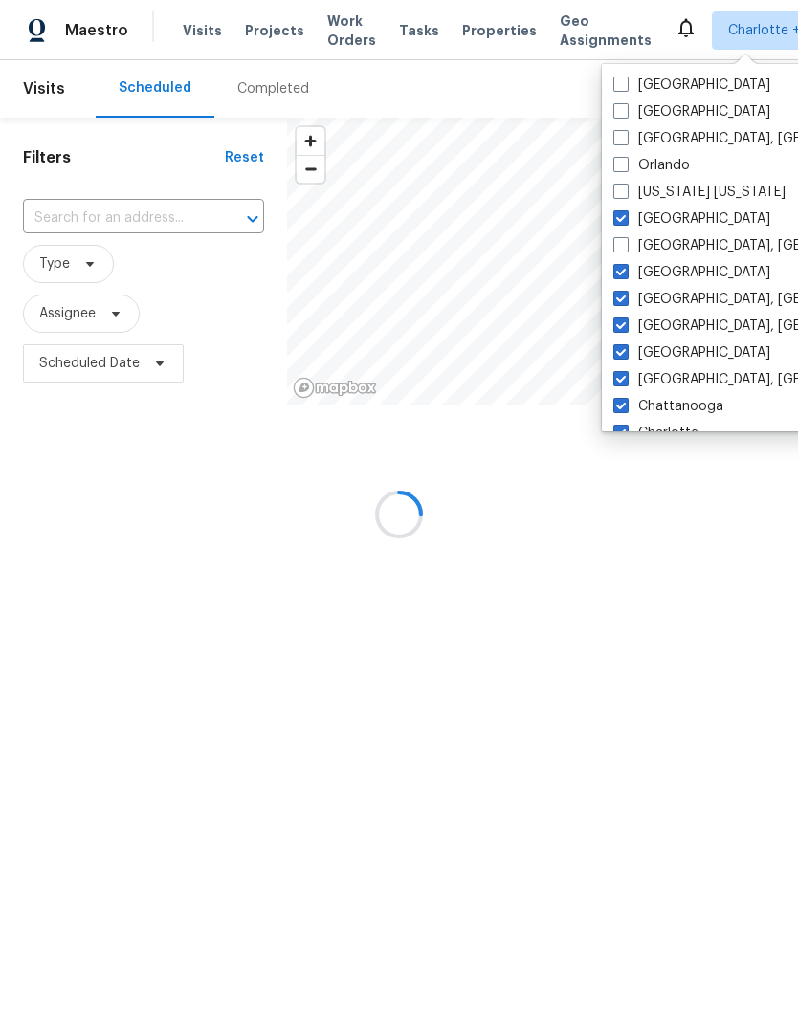
click at [627, 260] on div "Los Angeles" at bounding box center [799, 272] width 385 height 27
click at [616, 217] on span at bounding box center [620, 217] width 15 height 15
click at [616, 217] on input "Minneapolis" at bounding box center [619, 215] width 12 height 12
checkbox input "false"
click at [617, 278] on span at bounding box center [620, 271] width 15 height 15
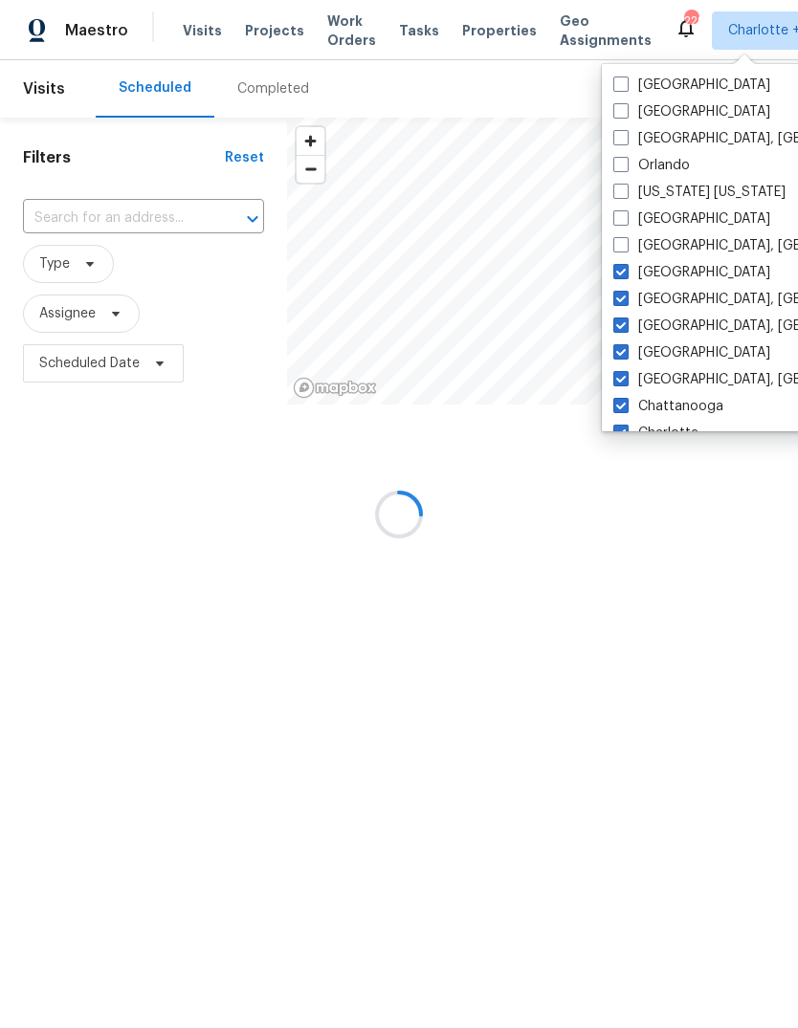
click at [617, 275] on input "Los Angeles" at bounding box center [619, 269] width 12 height 12
checkbox input "false"
click at [632, 302] on label "Knoxville, TN" at bounding box center [761, 299] width 296 height 19
click at [625, 302] on input "Knoxville, TN" at bounding box center [619, 296] width 12 height 12
checkbox input "false"
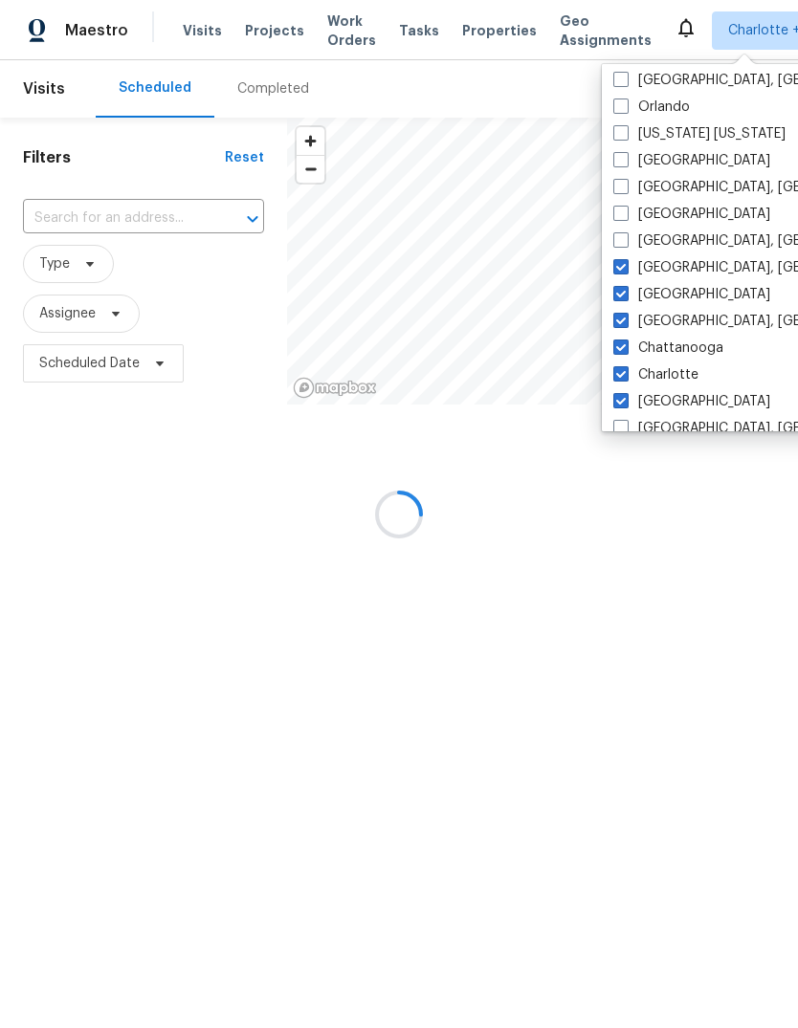
scroll to position [121, 0]
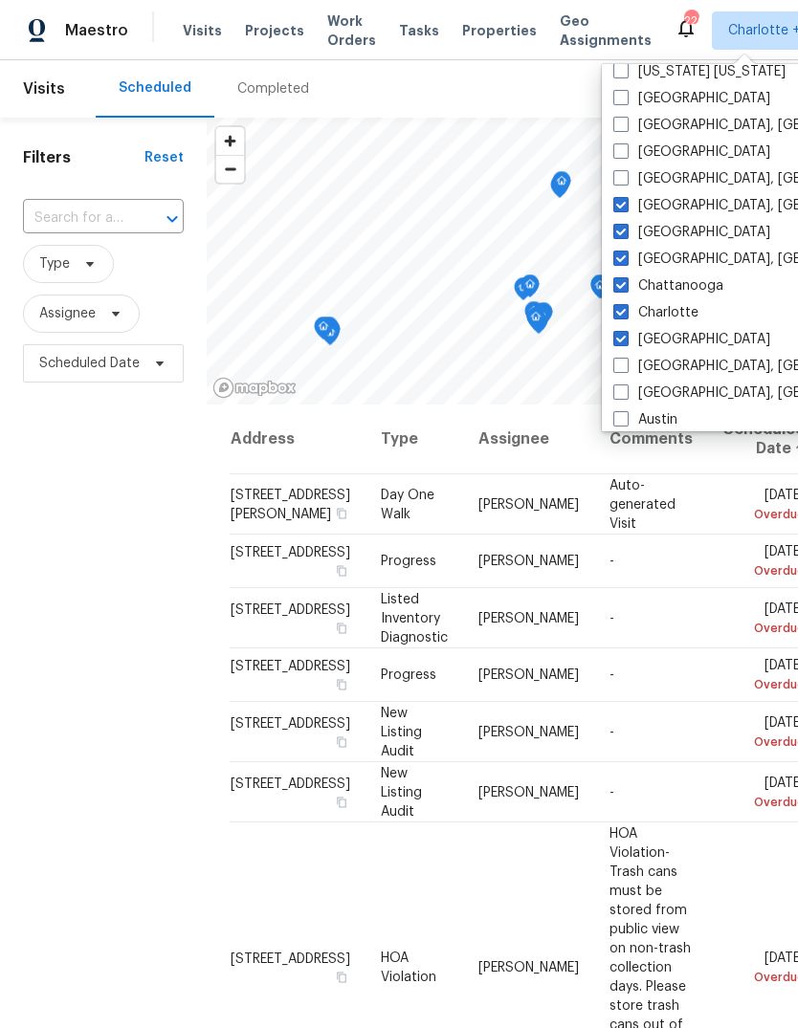
click at [625, 316] on span at bounding box center [620, 311] width 15 height 15
click at [625, 316] on input "Charlotte" at bounding box center [619, 309] width 12 height 12
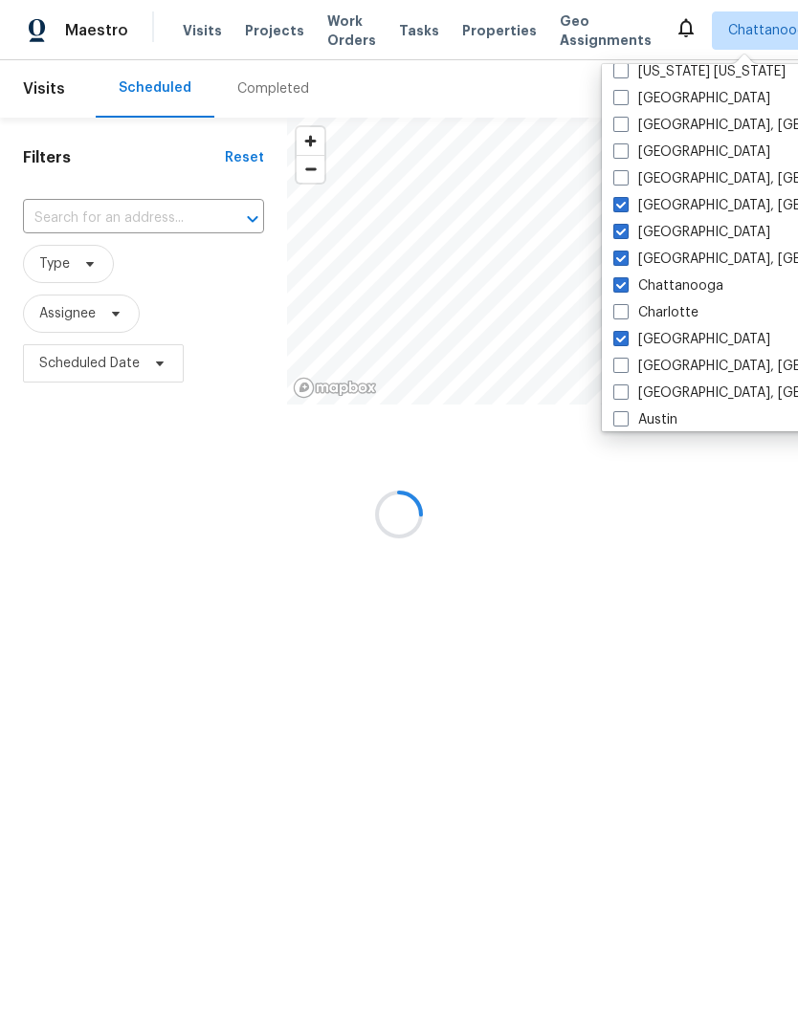
click at [625, 316] on span at bounding box center [620, 311] width 15 height 15
click at [625, 316] on input "Charlotte" at bounding box center [619, 309] width 12 height 12
checkbox input "true"
click at [620, 282] on span at bounding box center [620, 284] width 15 height 15
click at [620, 282] on input "Chattanooga" at bounding box center [619, 282] width 12 height 12
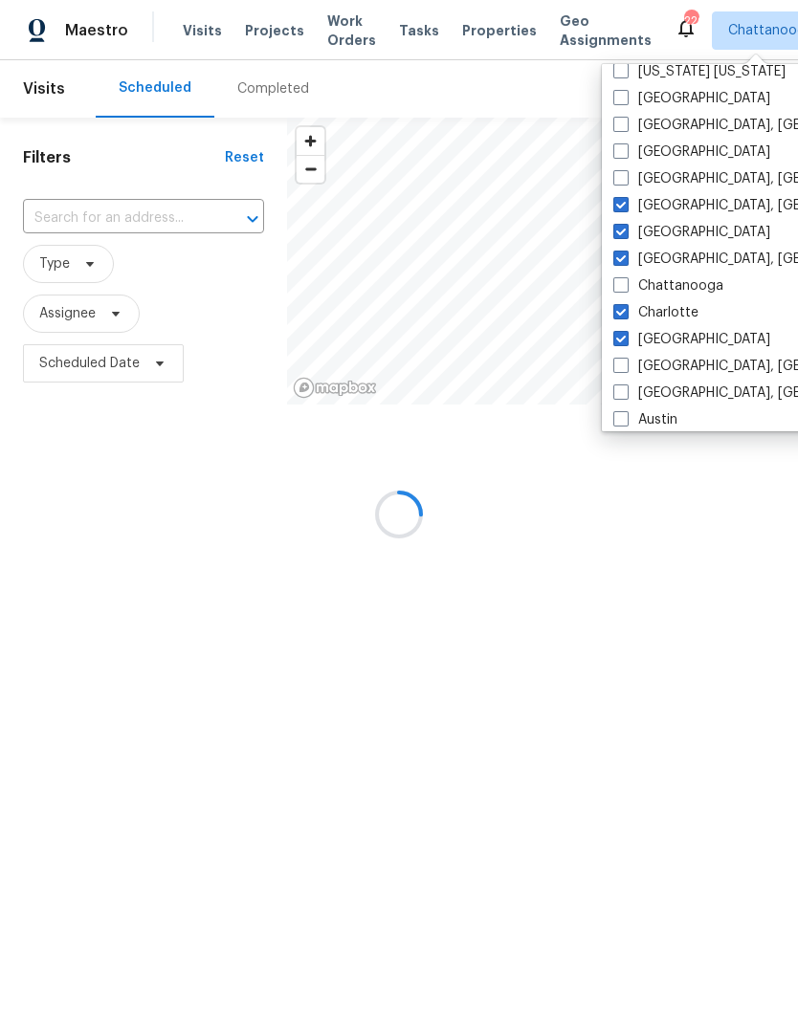
checkbox input "false"
click at [620, 256] on span at bounding box center [620, 258] width 15 height 15
click at [620, 256] on input "Columbus, OH" at bounding box center [619, 256] width 12 height 12
checkbox input "false"
click at [621, 230] on span at bounding box center [620, 231] width 15 height 15
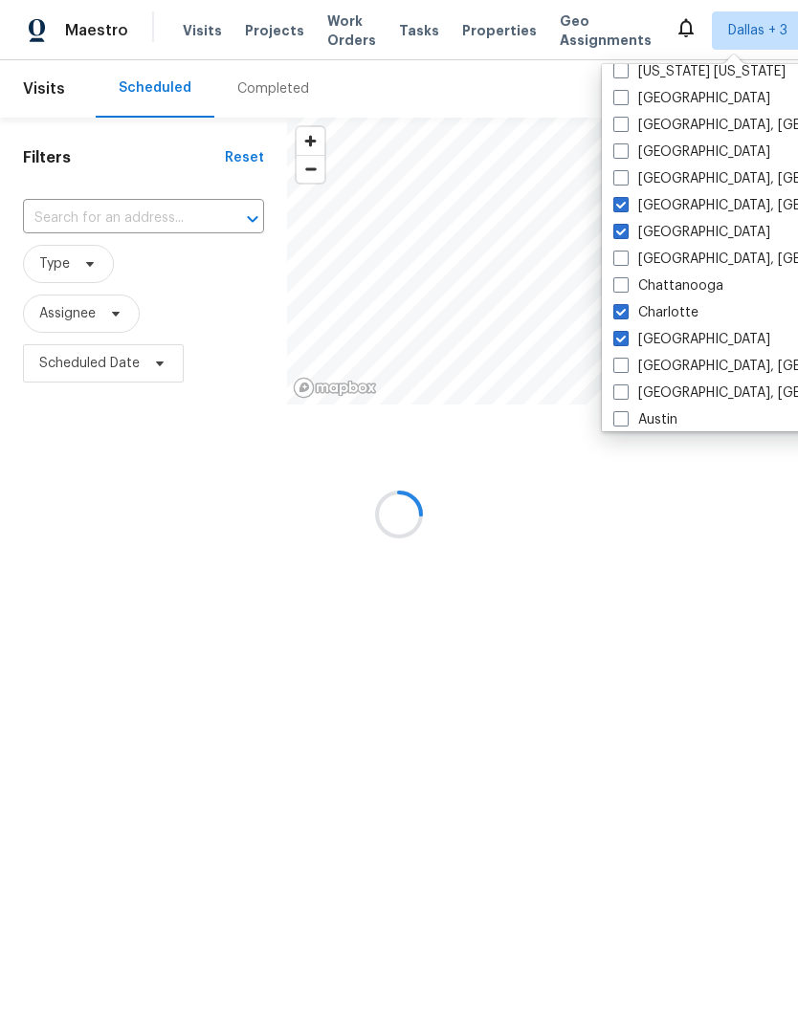
click at [621, 230] on input "Dallas" at bounding box center [619, 229] width 12 height 12
click at [620, 230] on span at bounding box center [620, 231] width 15 height 15
click at [620, 230] on input "Dallas" at bounding box center [619, 229] width 12 height 12
checkbox input "true"
click at [627, 317] on span at bounding box center [620, 311] width 15 height 15
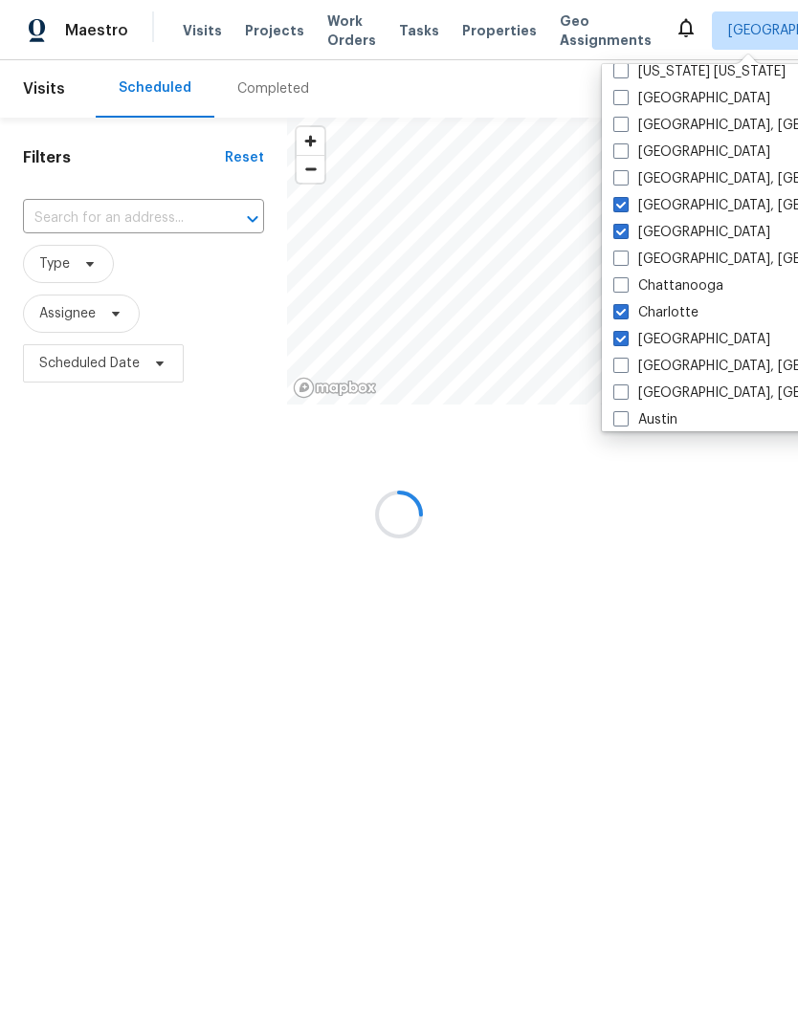
click at [625, 316] on input "Charlotte" at bounding box center [619, 309] width 12 height 12
checkbox input "false"
click at [619, 345] on span at bounding box center [620, 338] width 15 height 15
click at [619, 342] on input "Atlanta" at bounding box center [619, 336] width 12 height 12
checkbox input "false"
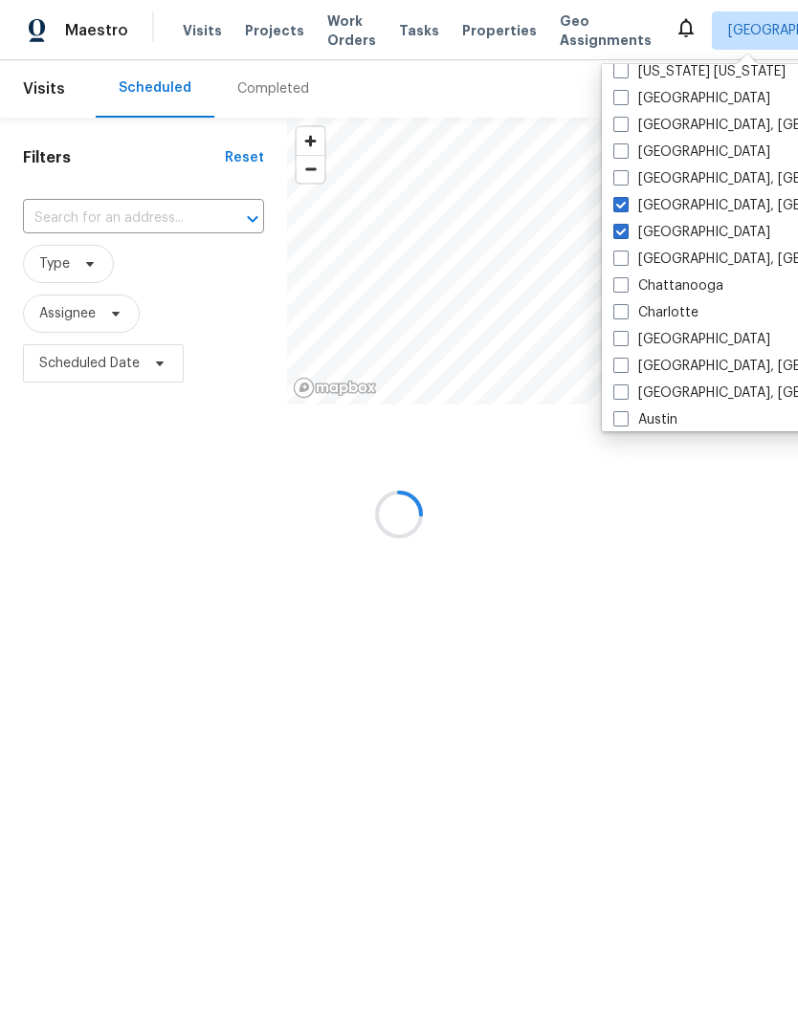
click at [614, 211] on span at bounding box center [620, 204] width 15 height 15
click at [614, 208] on input "Detroit, MI" at bounding box center [619, 202] width 12 height 12
checkbox input "false"
click at [622, 239] on label "Dallas" at bounding box center [691, 232] width 157 height 19
click at [622, 235] on input "Dallas" at bounding box center [619, 229] width 12 height 12
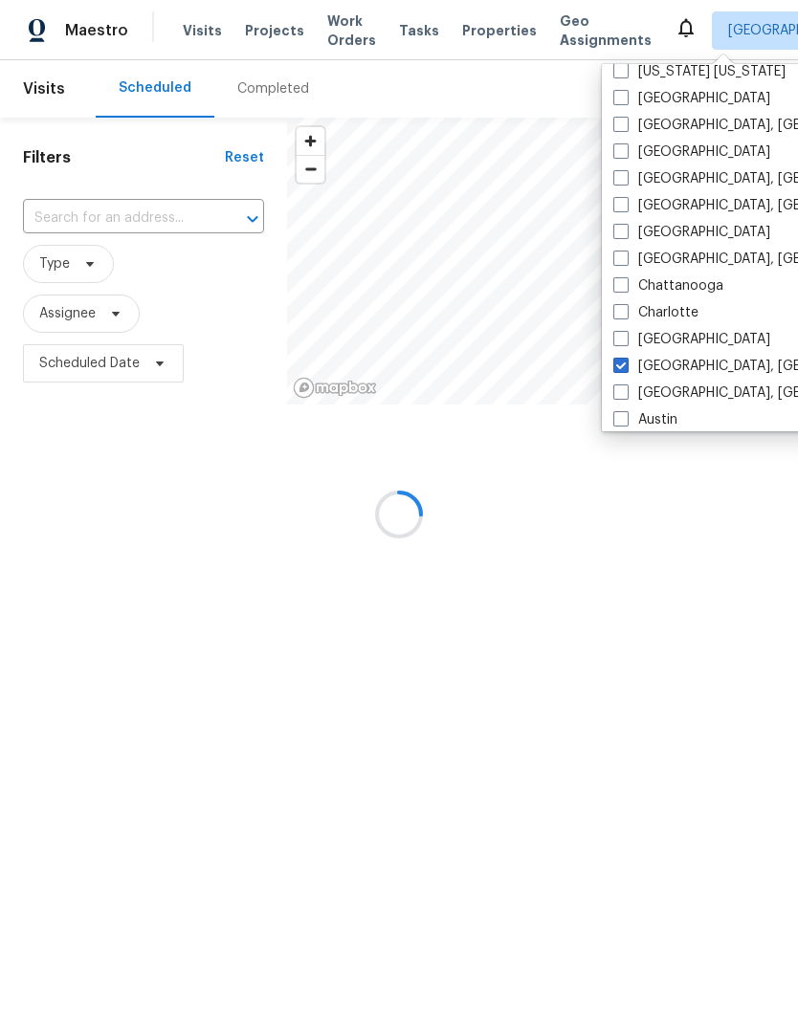
checkbox input "false"
checkbox input "true"
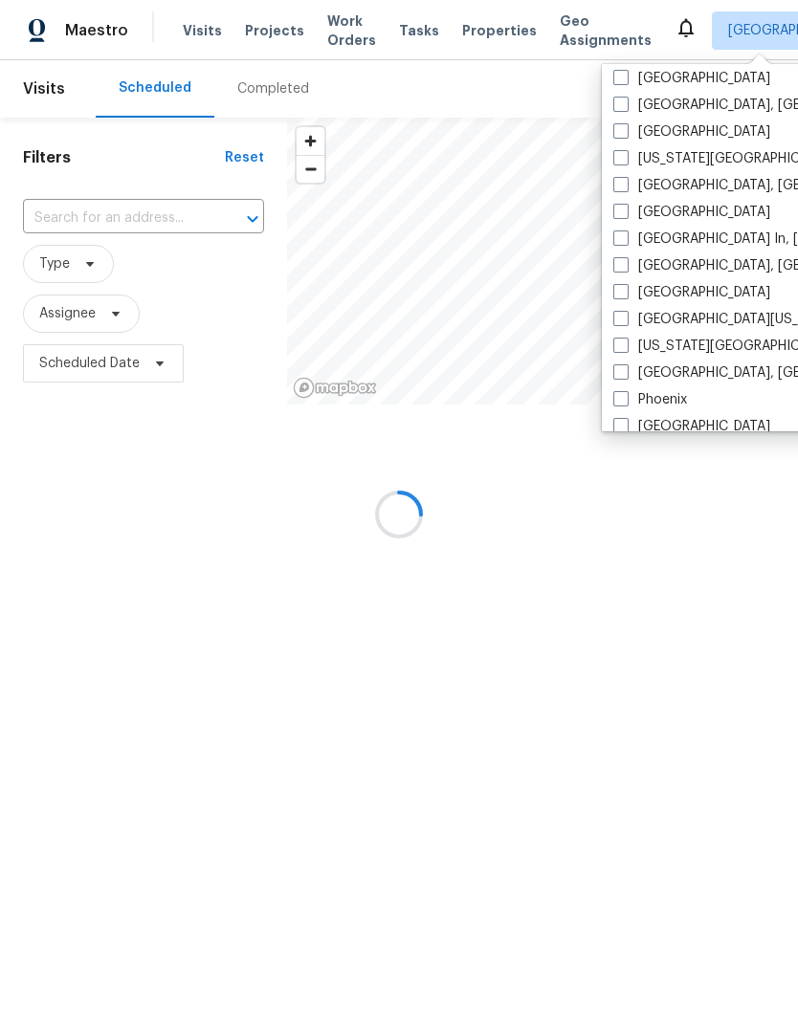
scroll to position [759, 0]
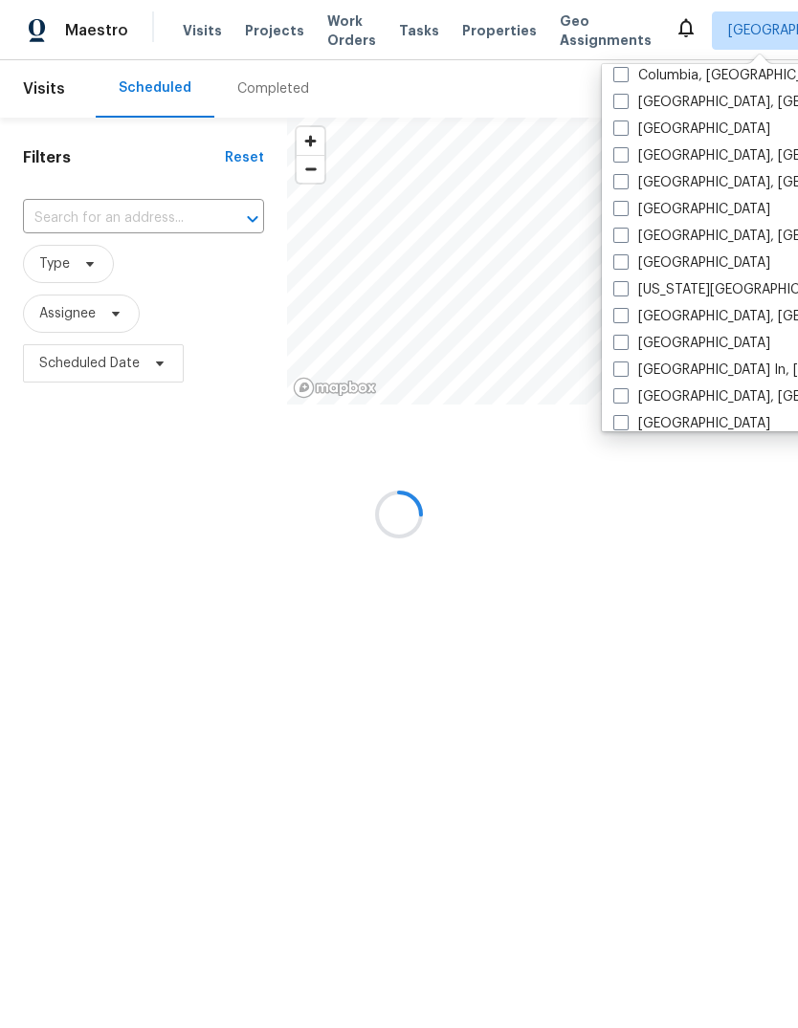
click at [599, 212] on div at bounding box center [399, 514] width 798 height 1028
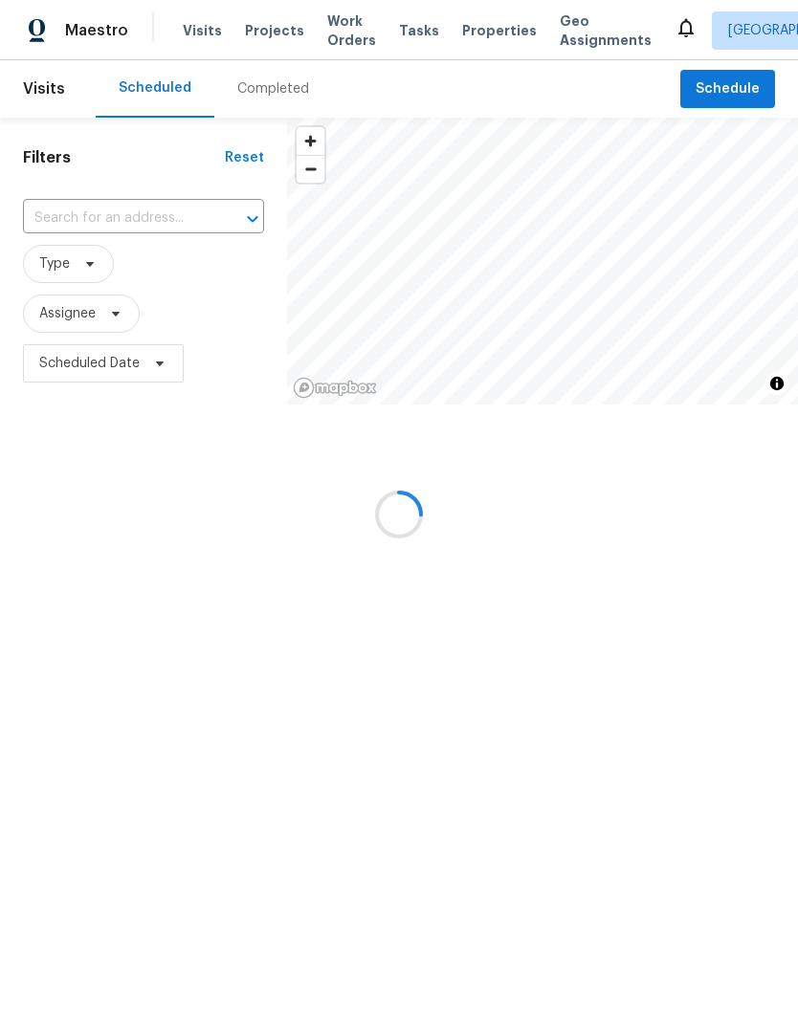
click at [755, 21] on div at bounding box center [399, 514] width 798 height 1028
click at [731, 33] on div at bounding box center [399, 514] width 798 height 1028
click at [709, 51] on div at bounding box center [399, 514] width 798 height 1028
click at [744, 29] on div at bounding box center [399, 514] width 798 height 1028
click at [738, 39] on div at bounding box center [399, 514] width 798 height 1028
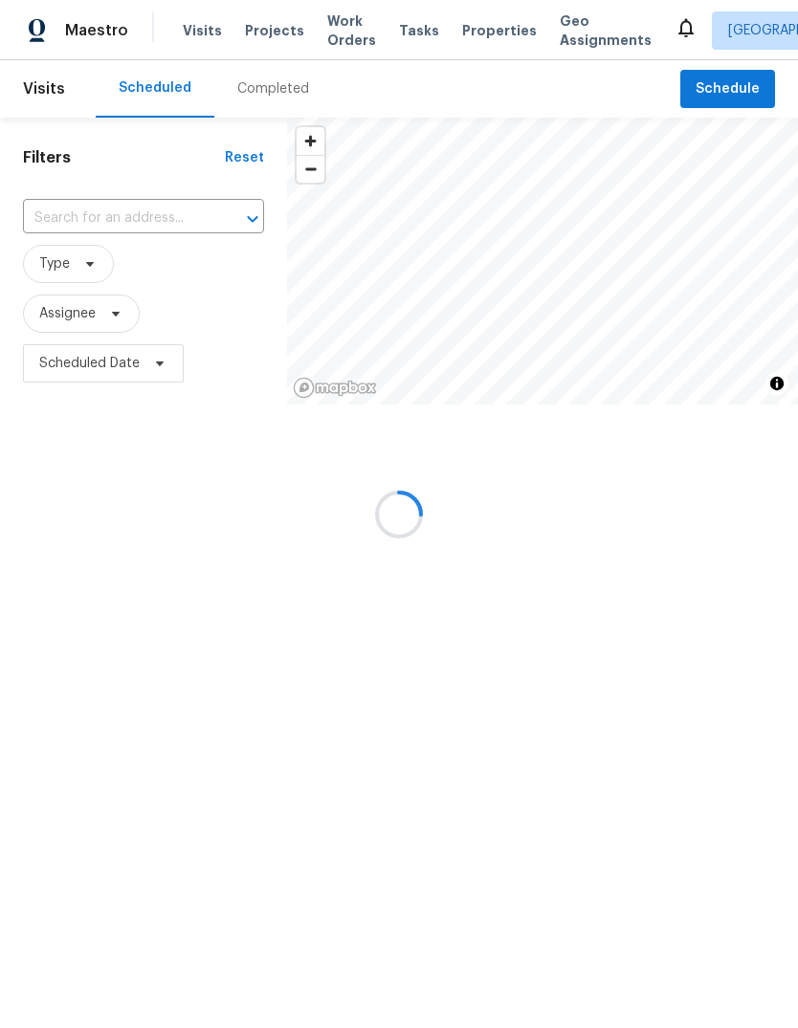
click at [737, 38] on div at bounding box center [399, 514] width 798 height 1028
click at [738, 32] on div at bounding box center [399, 514] width 798 height 1028
click at [525, 8] on div at bounding box center [399, 514] width 798 height 1028
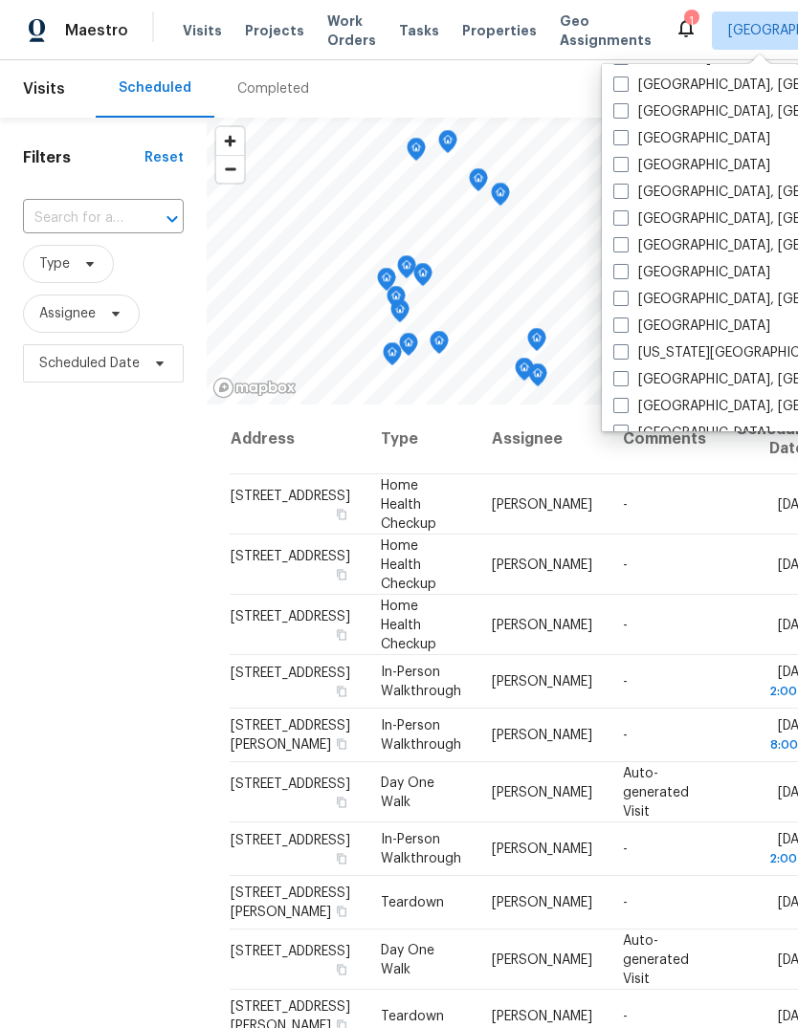
click at [634, 263] on label "Houston" at bounding box center [691, 272] width 157 height 19
click at [625, 263] on input "Houston" at bounding box center [619, 269] width 12 height 12
checkbox input "true"
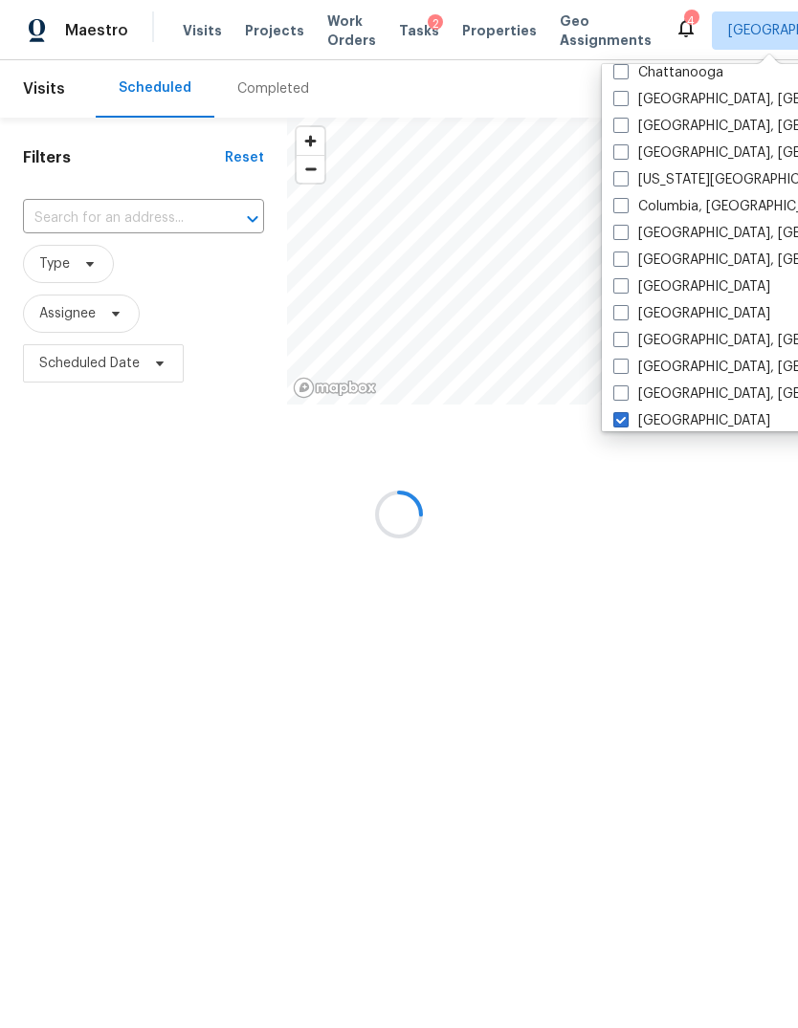
scroll to position [306, 0]
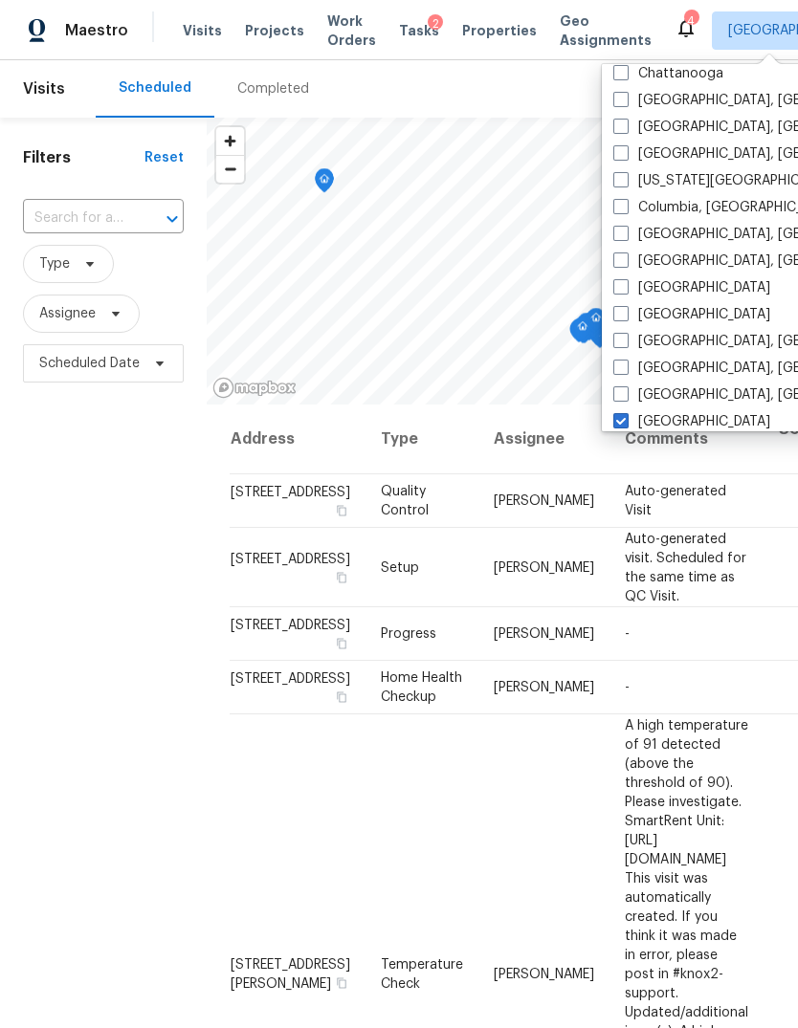
click at [634, 256] on label "Corpus Christi, TX" at bounding box center [761, 261] width 296 height 19
click at [625, 256] on input "Corpus Christi, TX" at bounding box center [619, 258] width 12 height 12
checkbox input "true"
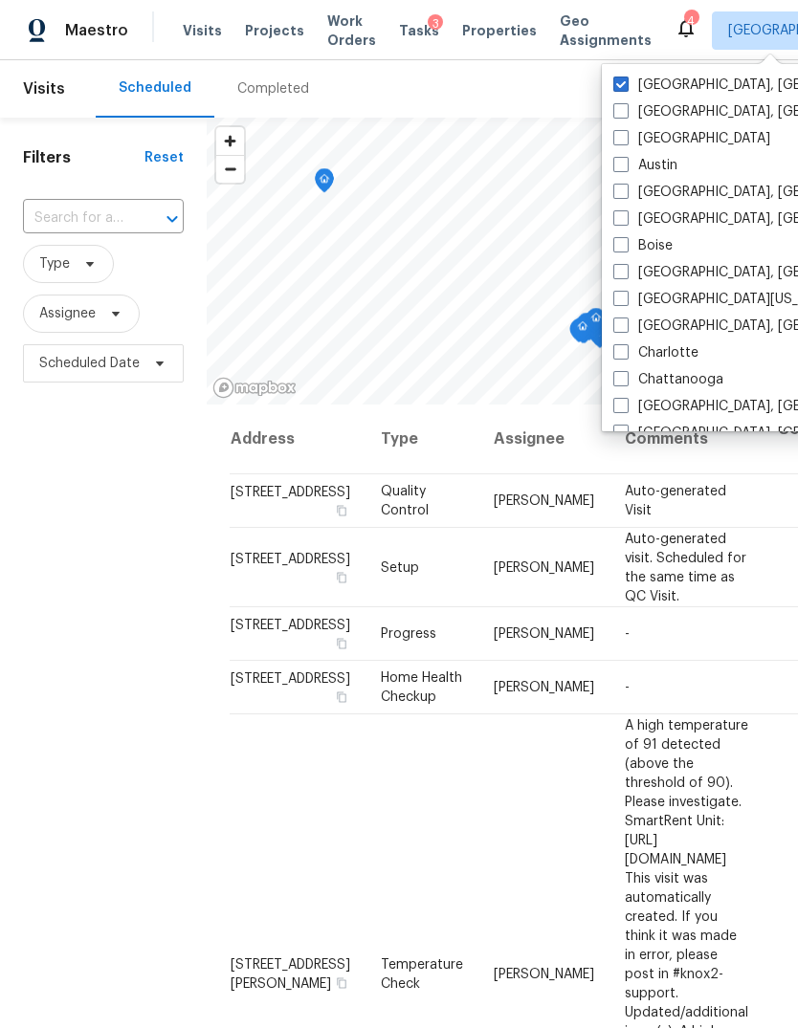
click at [672, 90] on label "Albuquerque, NM" at bounding box center [761, 85] width 296 height 19
click at [625, 88] on input "Albuquerque, NM" at bounding box center [619, 82] width 12 height 12
checkbox input "false"
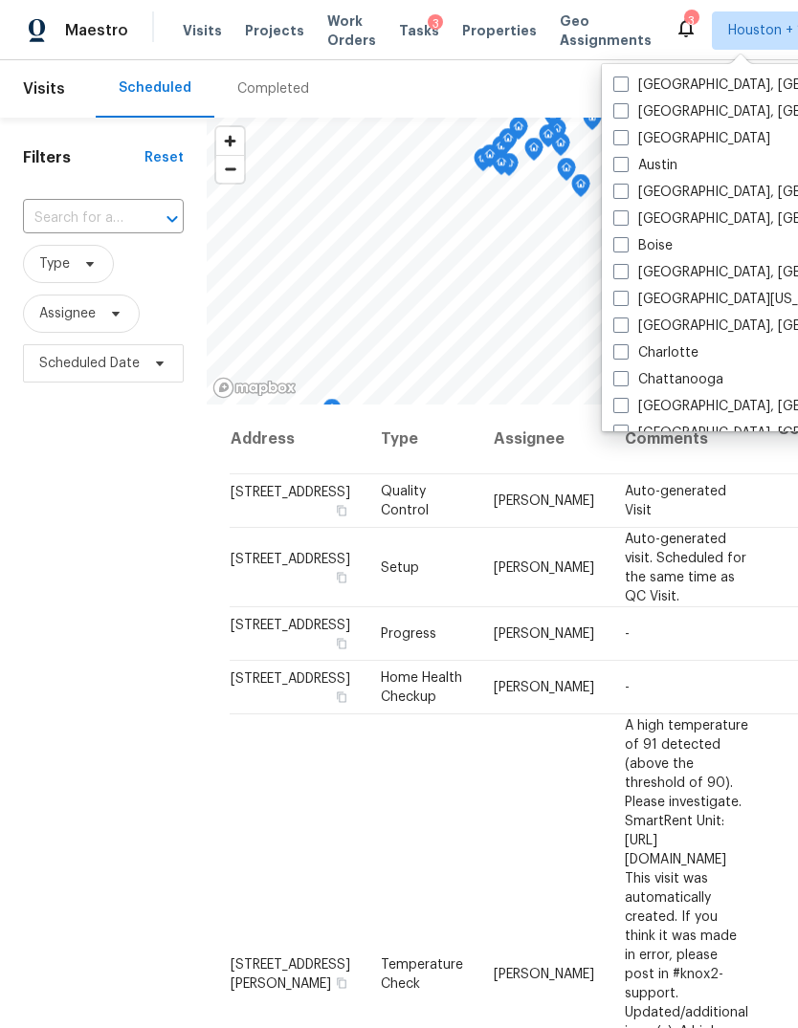
click at [100, 582] on div "Filters Reset ​ Type Assignee Scheduled Date" at bounding box center [103, 672] width 207 height 1109
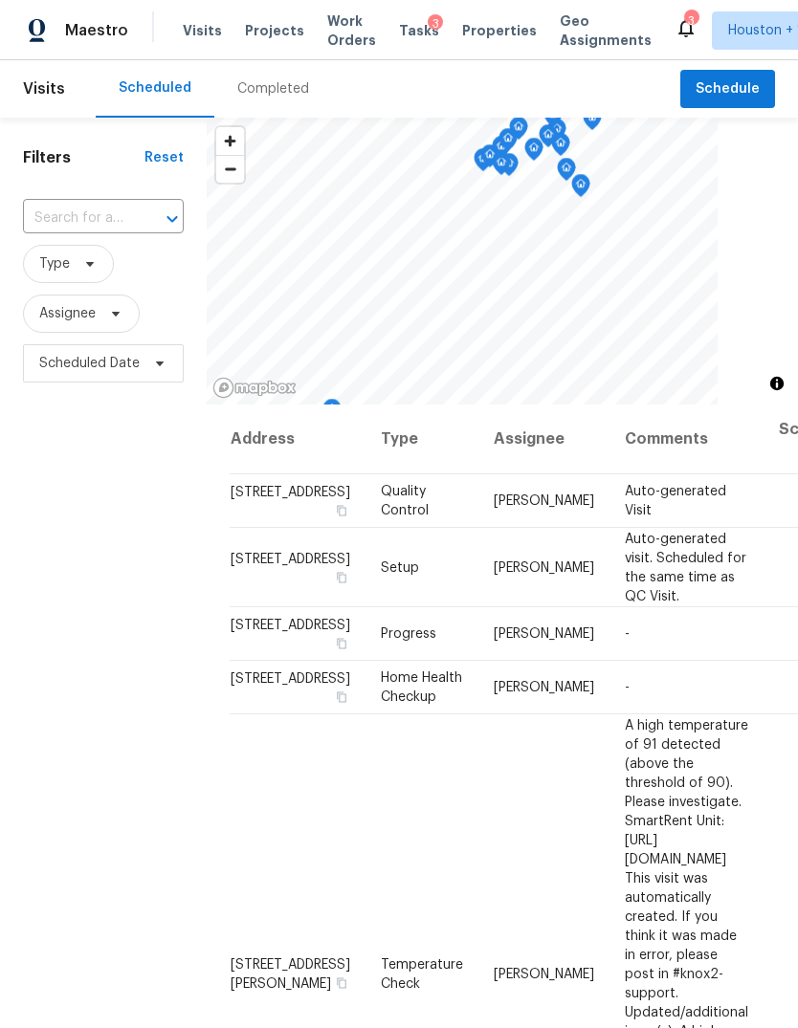
click at [90, 233] on input "text" at bounding box center [76, 219] width 107 height 30
type input "21827"
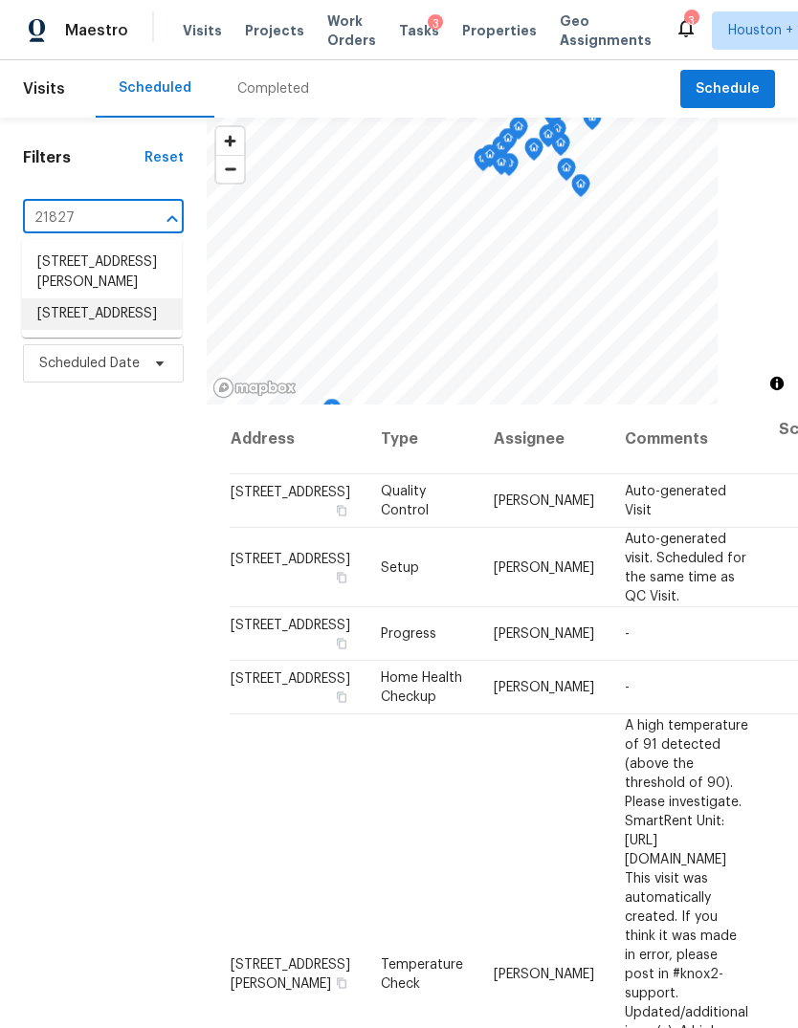
click at [126, 330] on li "21827 Silverbrook Ln, Katy, TX 77449" at bounding box center [102, 314] width 160 height 32
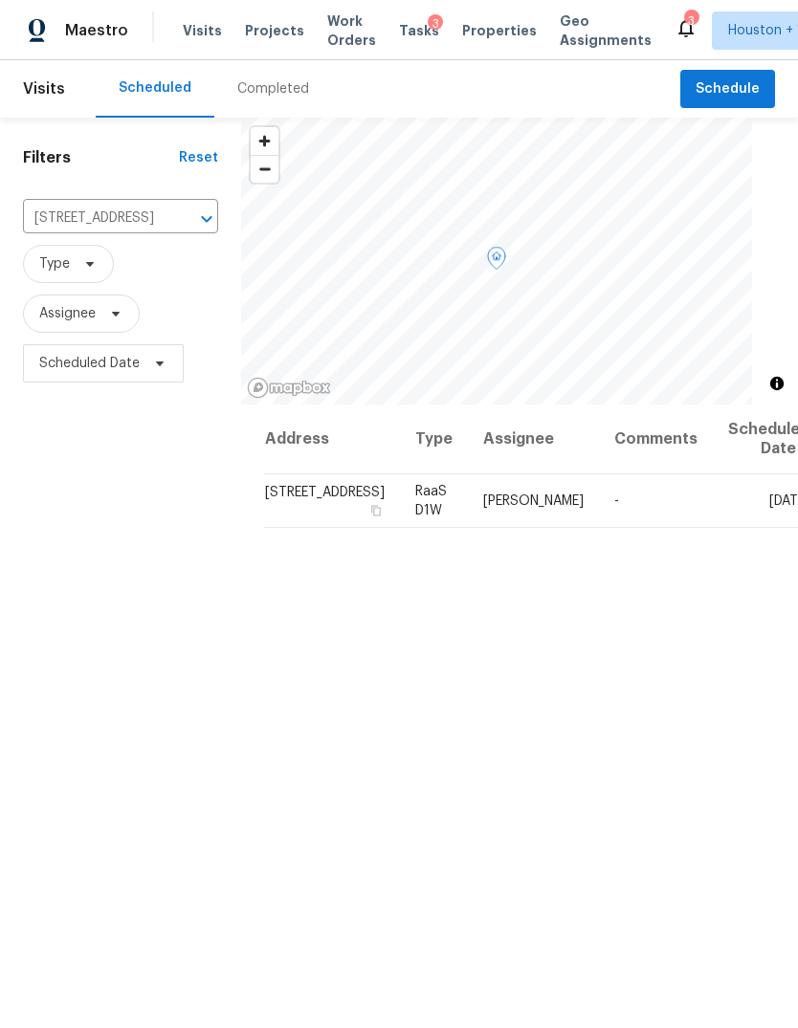
click at [319, 528] on td "21827 Silverbrook Ln, Katy, TX 77449" at bounding box center [332, 501] width 136 height 54
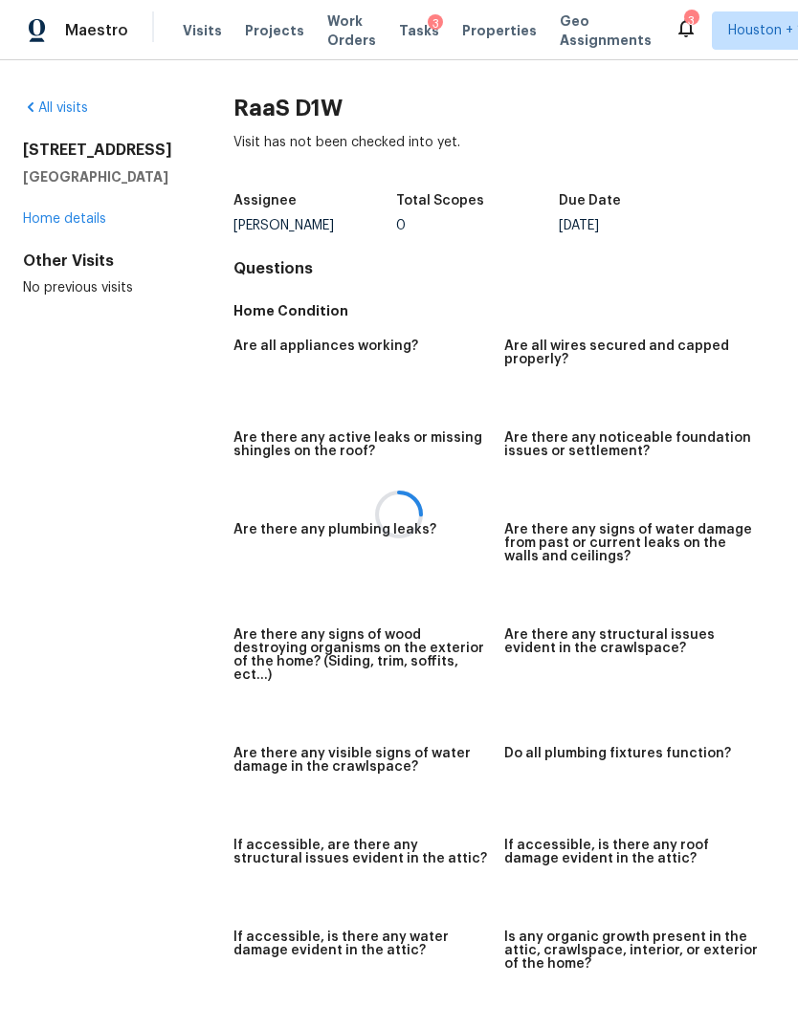
click at [93, 240] on div at bounding box center [399, 514] width 798 height 1028
click at [68, 247] on div at bounding box center [399, 514] width 798 height 1028
click at [51, 226] on link "Home details" at bounding box center [64, 218] width 83 height 13
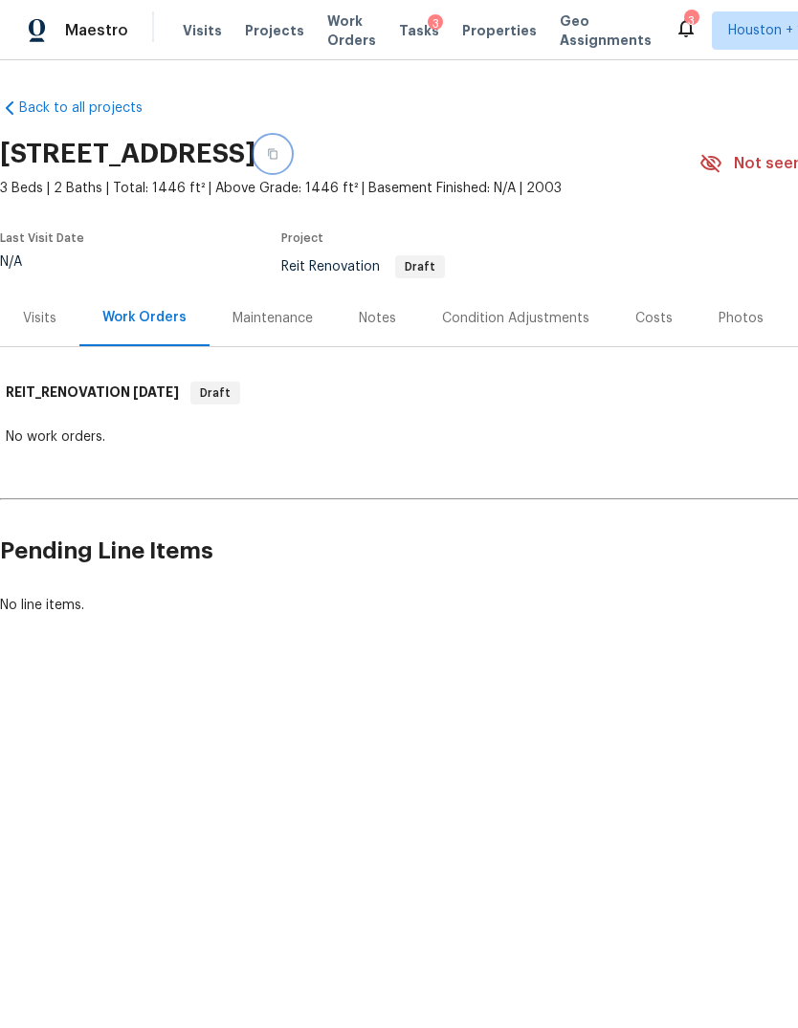
click at [290, 145] on button "button" at bounding box center [272, 154] width 34 height 34
click at [290, 163] on button "button" at bounding box center [272, 154] width 34 height 34
click at [278, 156] on icon "button" at bounding box center [272, 153] width 11 height 11
click at [290, 160] on button "button" at bounding box center [272, 154] width 34 height 34
click at [278, 153] on icon "button" at bounding box center [272, 153] width 11 height 11
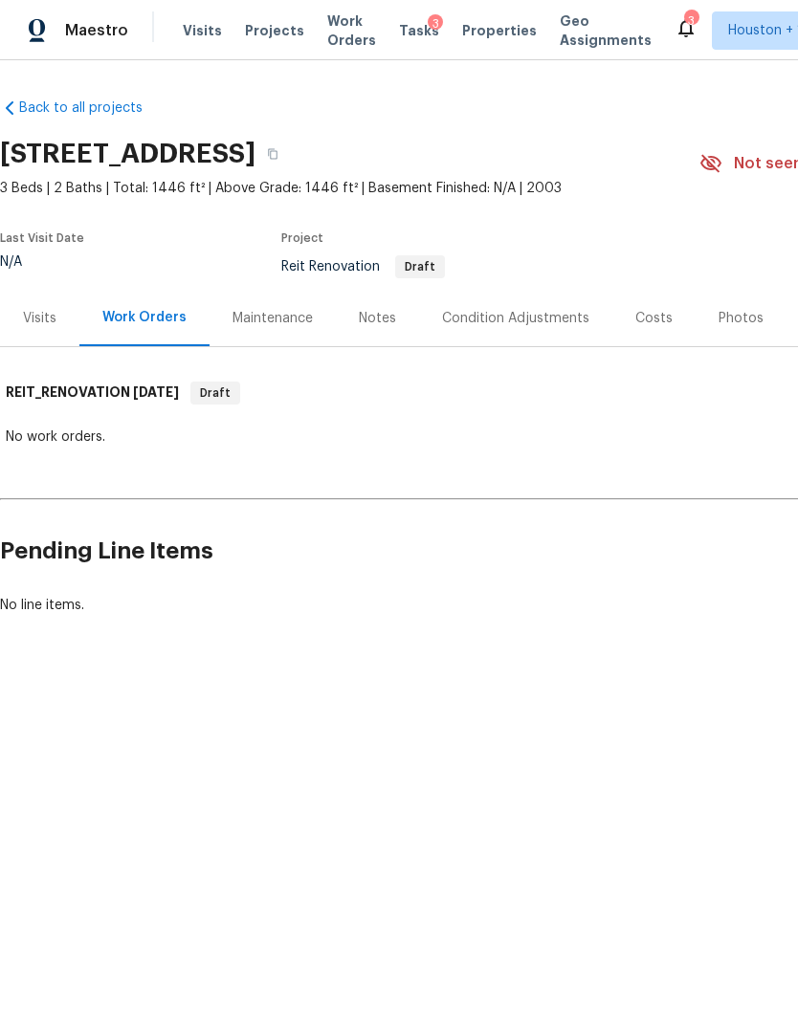
click at [276, 39] on span "Projects" at bounding box center [274, 30] width 59 height 19
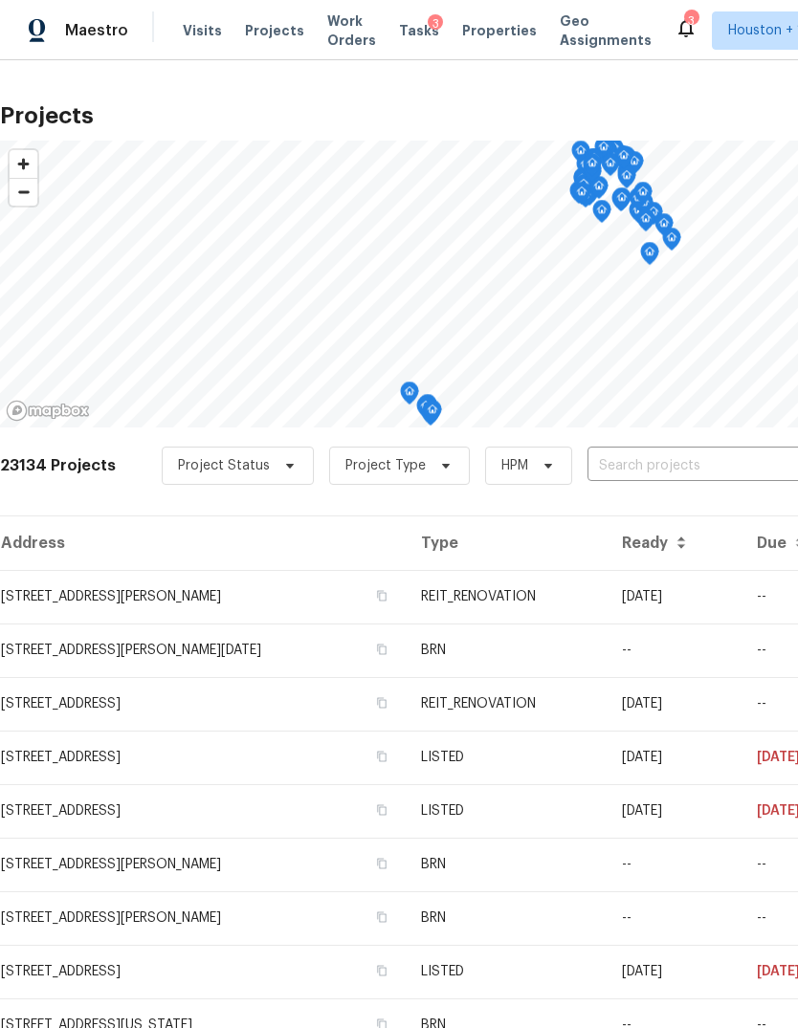
click at [709, 472] on input "text" at bounding box center [696, 466] width 219 height 30
type input "woodh"
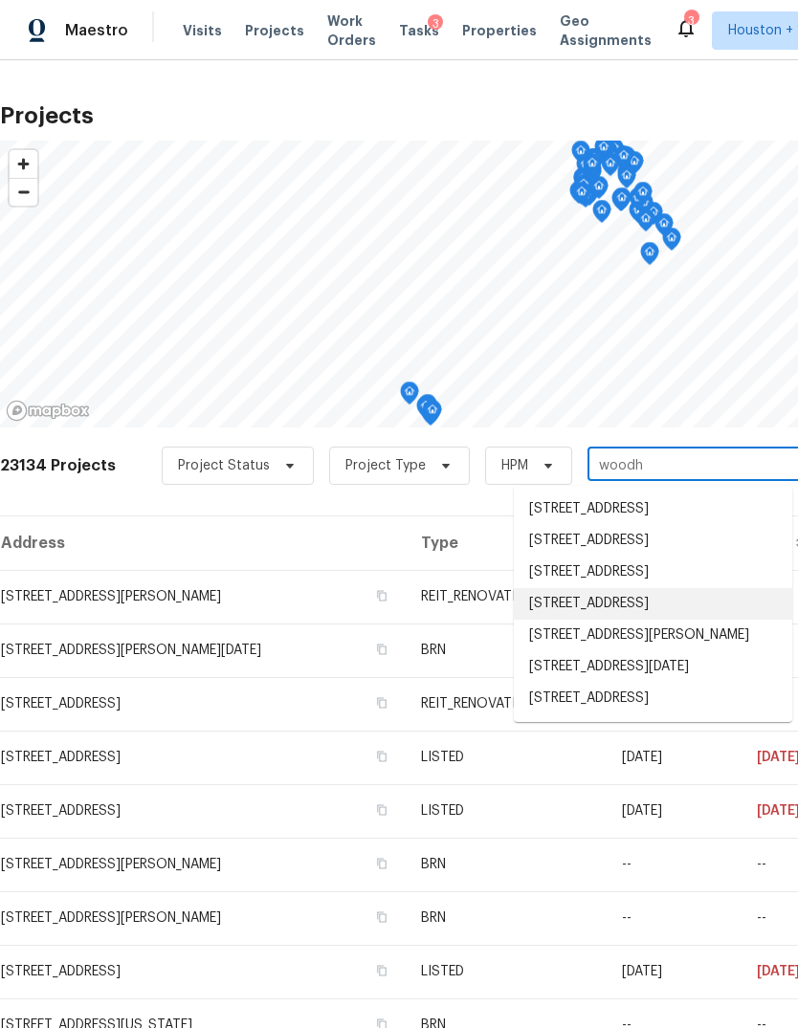
click at [685, 620] on li "15415 Woodhorn Dr, Houston, TX 77062" at bounding box center [653, 604] width 278 height 32
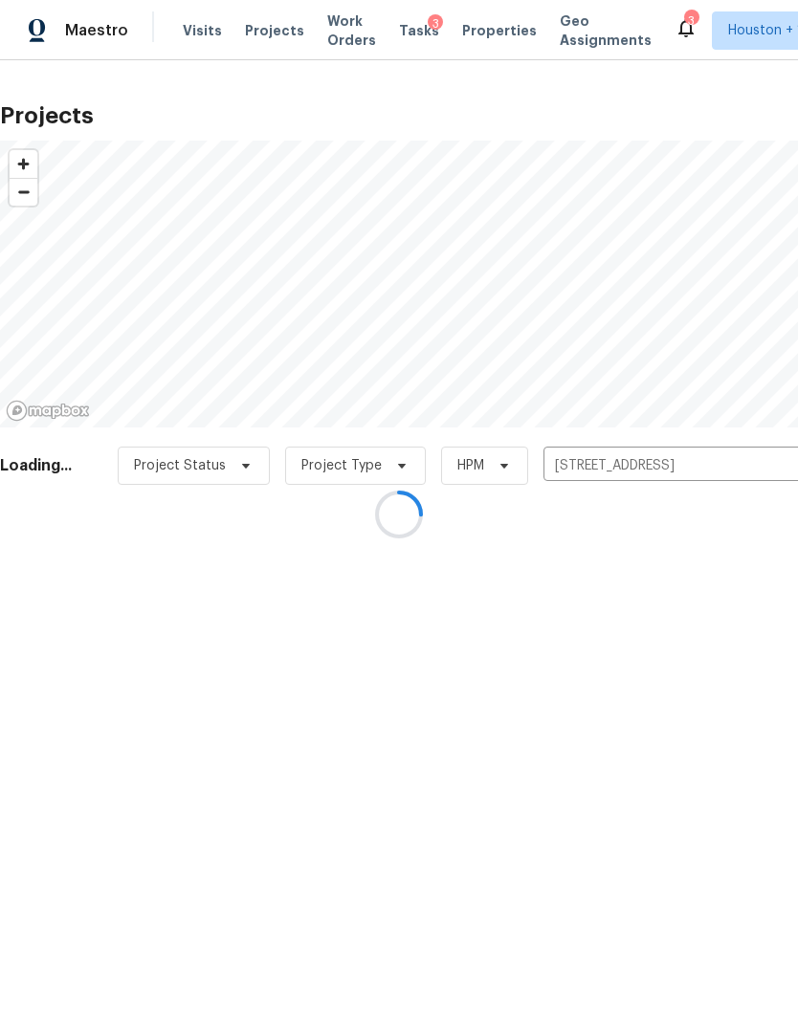
click at [703, 600] on div at bounding box center [399, 514] width 798 height 1028
click at [691, 598] on div at bounding box center [399, 514] width 798 height 1028
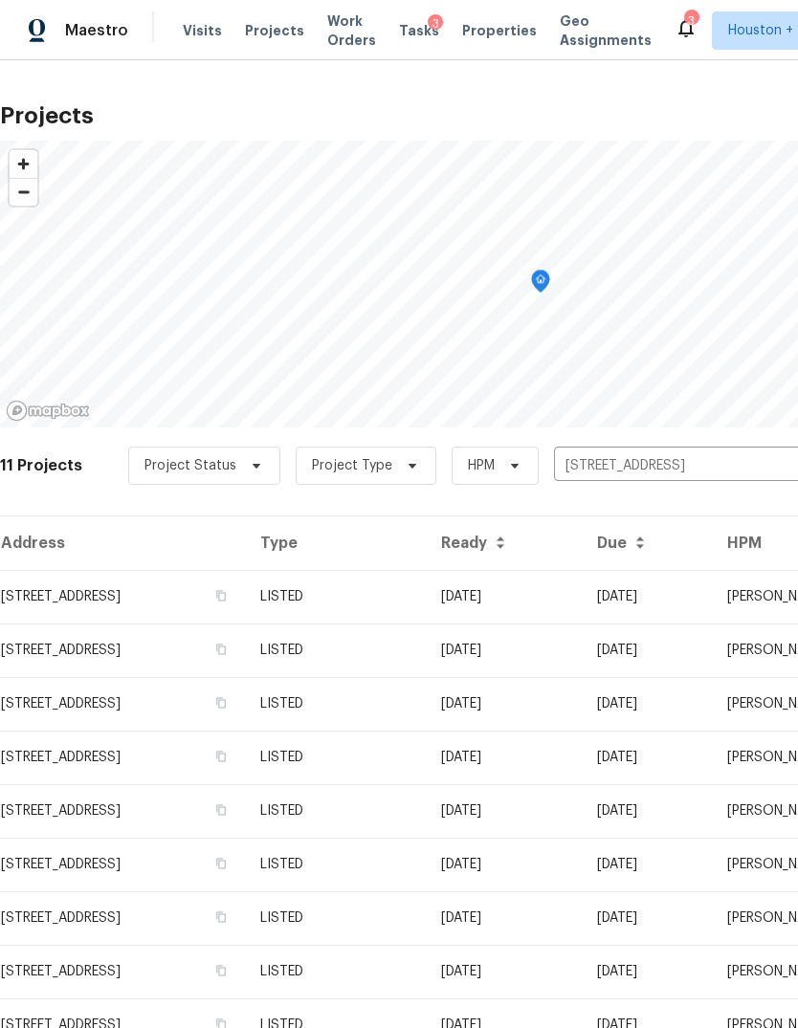
click at [581, 605] on td "08/22/25" at bounding box center [504, 597] width 156 height 54
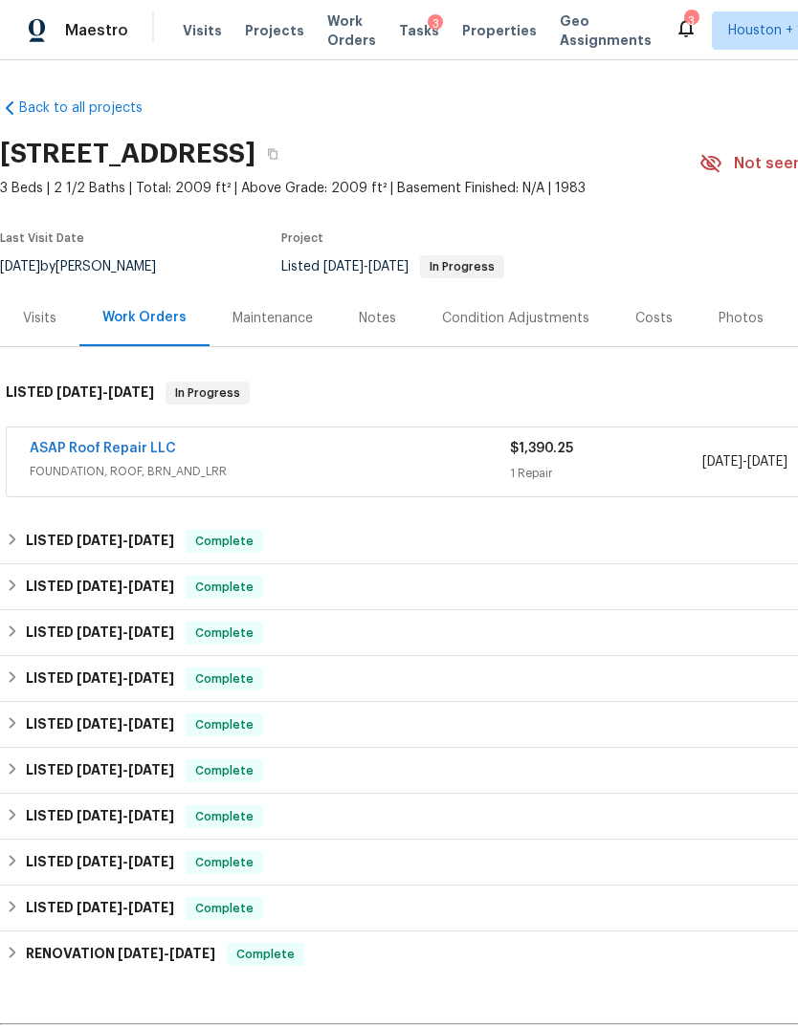
click at [112, 453] on link "ASAP Roof Repair LLC" at bounding box center [103, 448] width 146 height 13
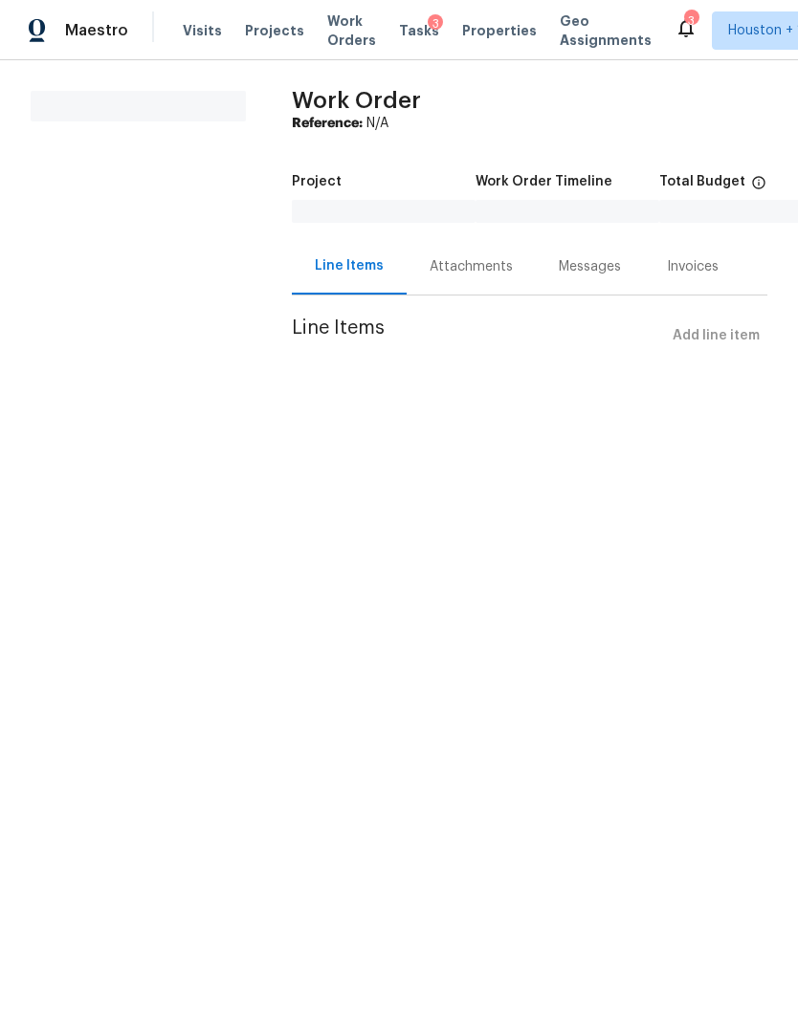
click at [576, 284] on div "Messages" at bounding box center [590, 266] width 108 height 56
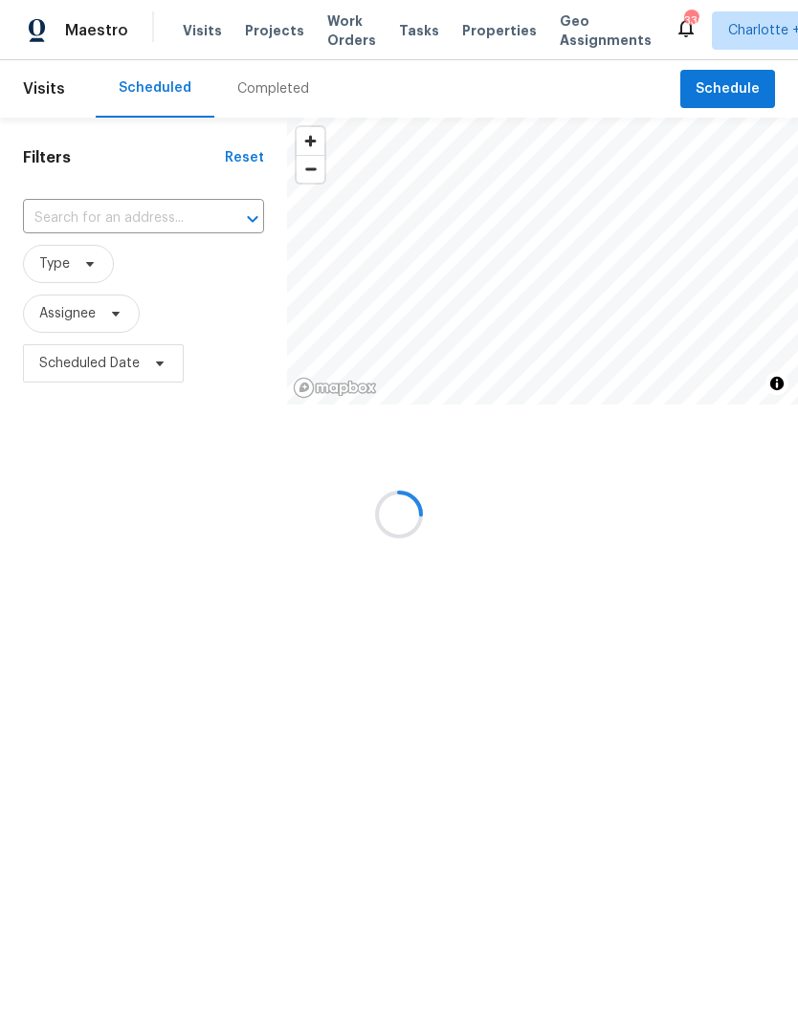
click at [143, 223] on div at bounding box center [399, 514] width 798 height 1028
click at [775, 33] on div at bounding box center [399, 514] width 798 height 1028
